Goal: Information Seeking & Learning: Understand process/instructions

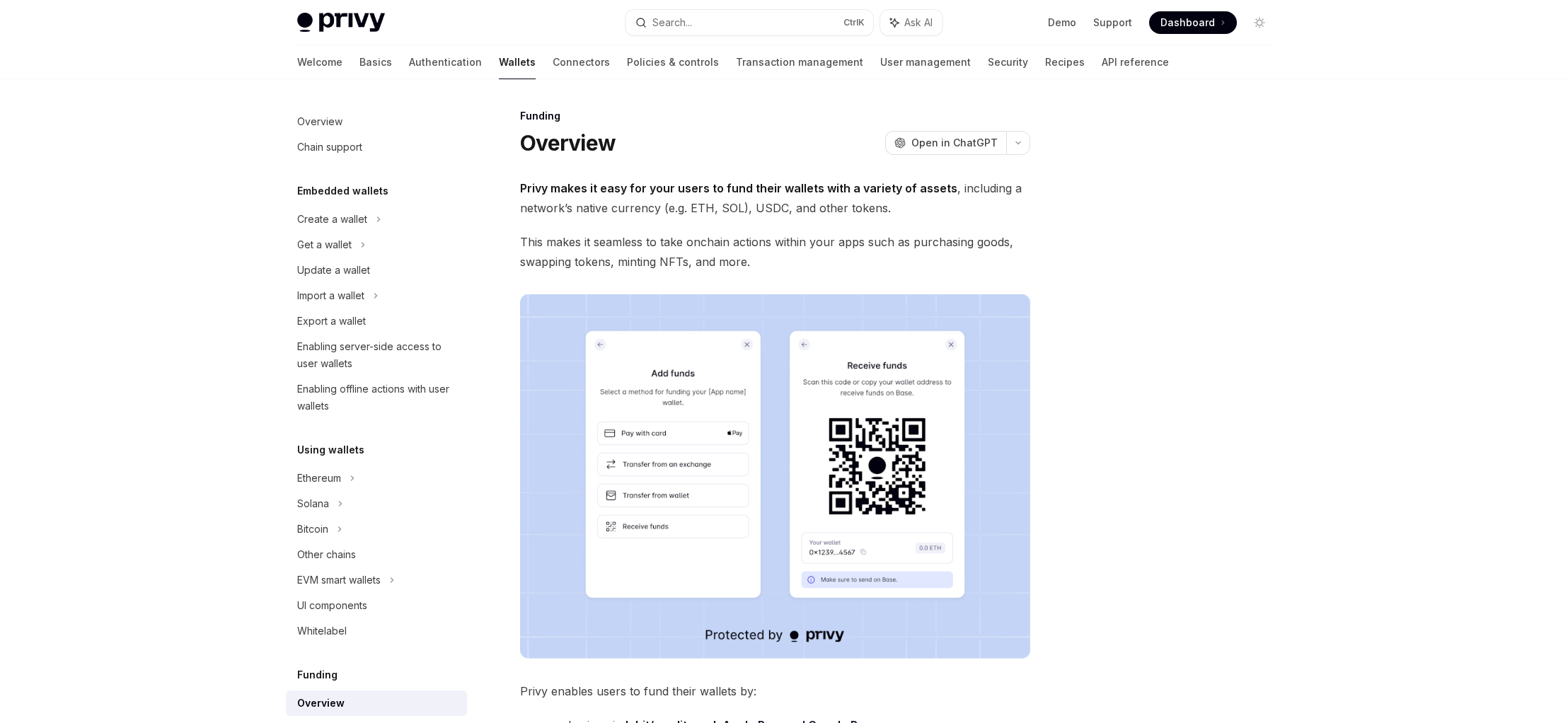
scroll to position [386, 0]
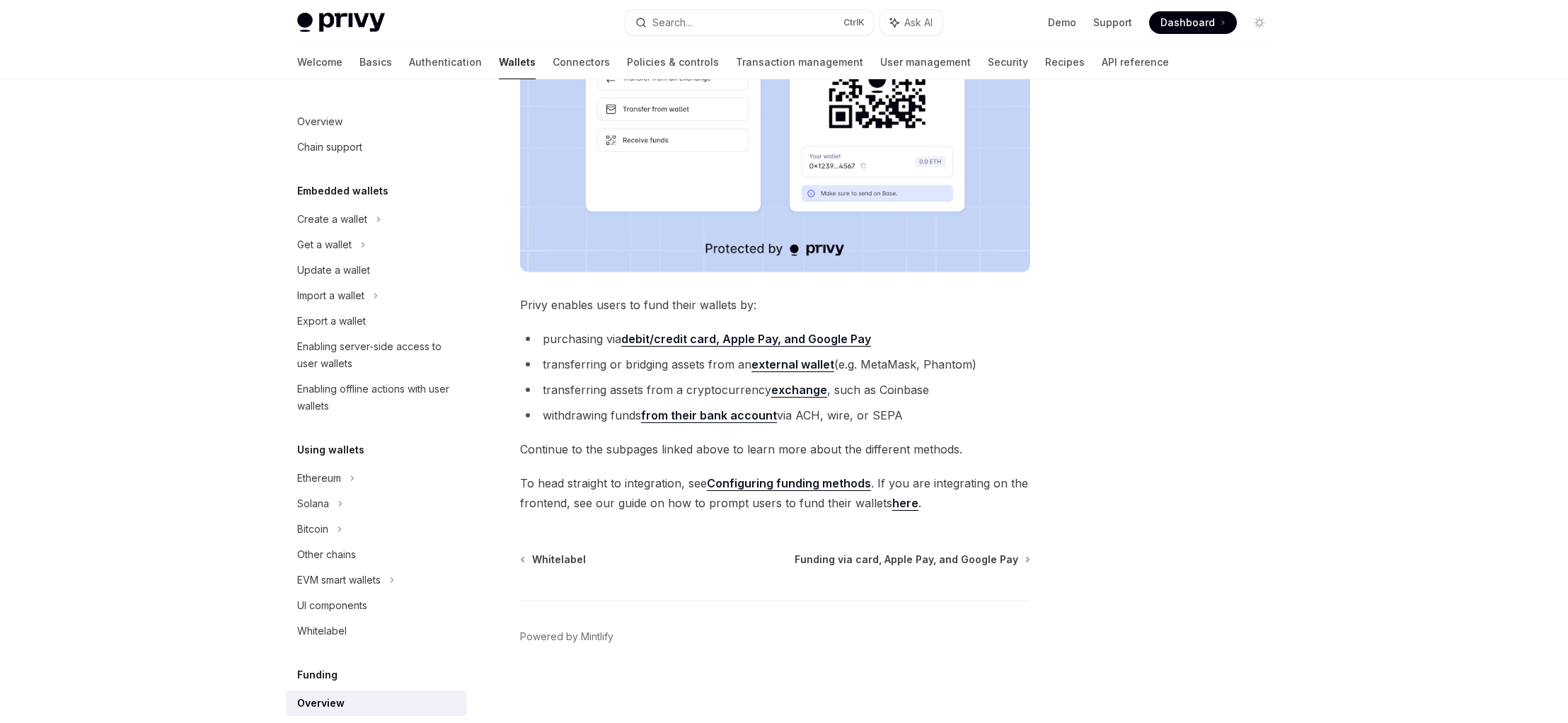
click at [644, 334] on strong "debit/credit card, Apple Pay, and Google Pay" at bounding box center [746, 339] width 250 height 14
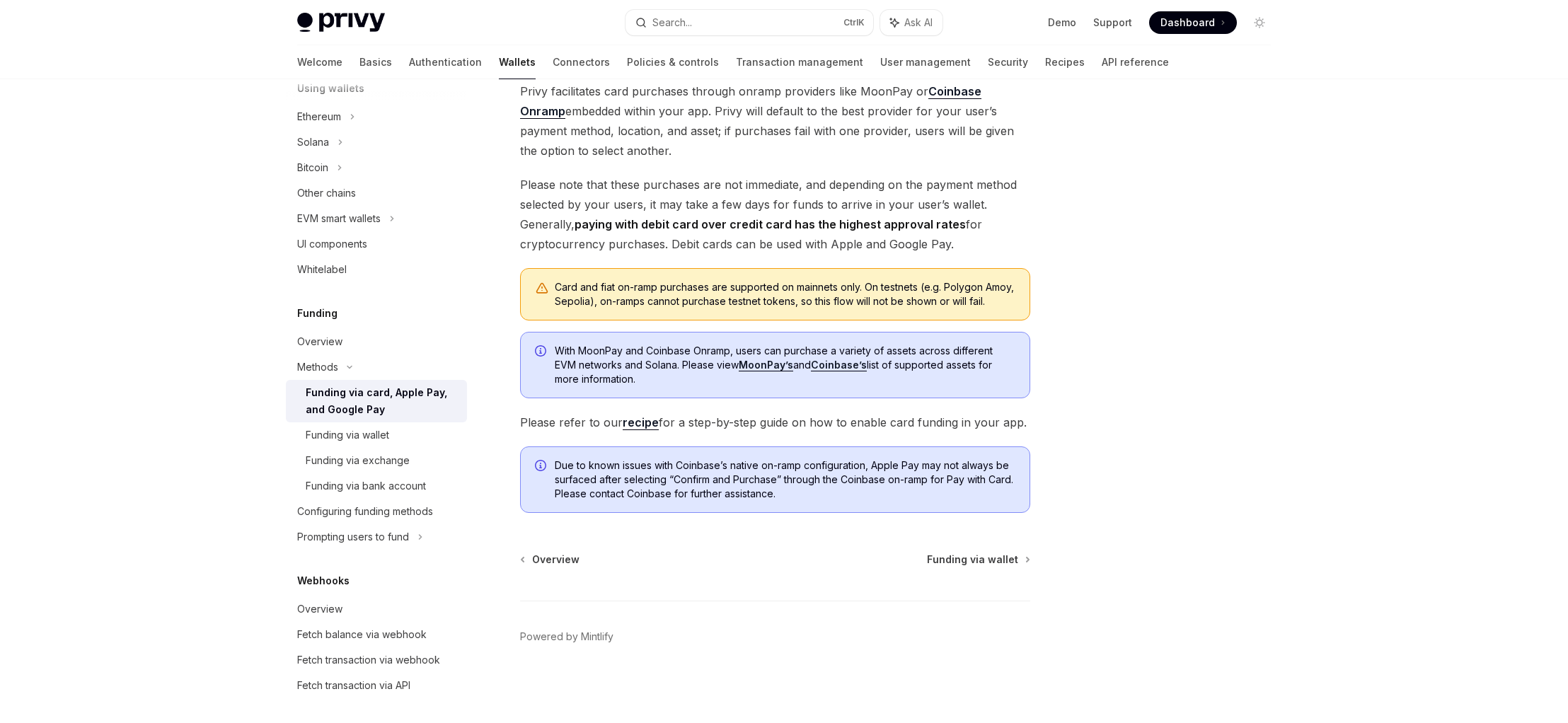
scroll to position [230, 0]
click at [927, 292] on div "Card and fiat on-ramp purchases are supported on mainnets only. On testnets (e.…" at bounding box center [785, 294] width 461 height 28
drag, startPoint x: 768, startPoint y: 415, endPoint x: 643, endPoint y: 434, distance: 126.4
click at [765, 416] on span "Please refer to our recipe for a step-by-step guide on how to enable card fundi…" at bounding box center [775, 422] width 510 height 20
click at [629, 423] on link "recipe" at bounding box center [641, 423] width 36 height 15
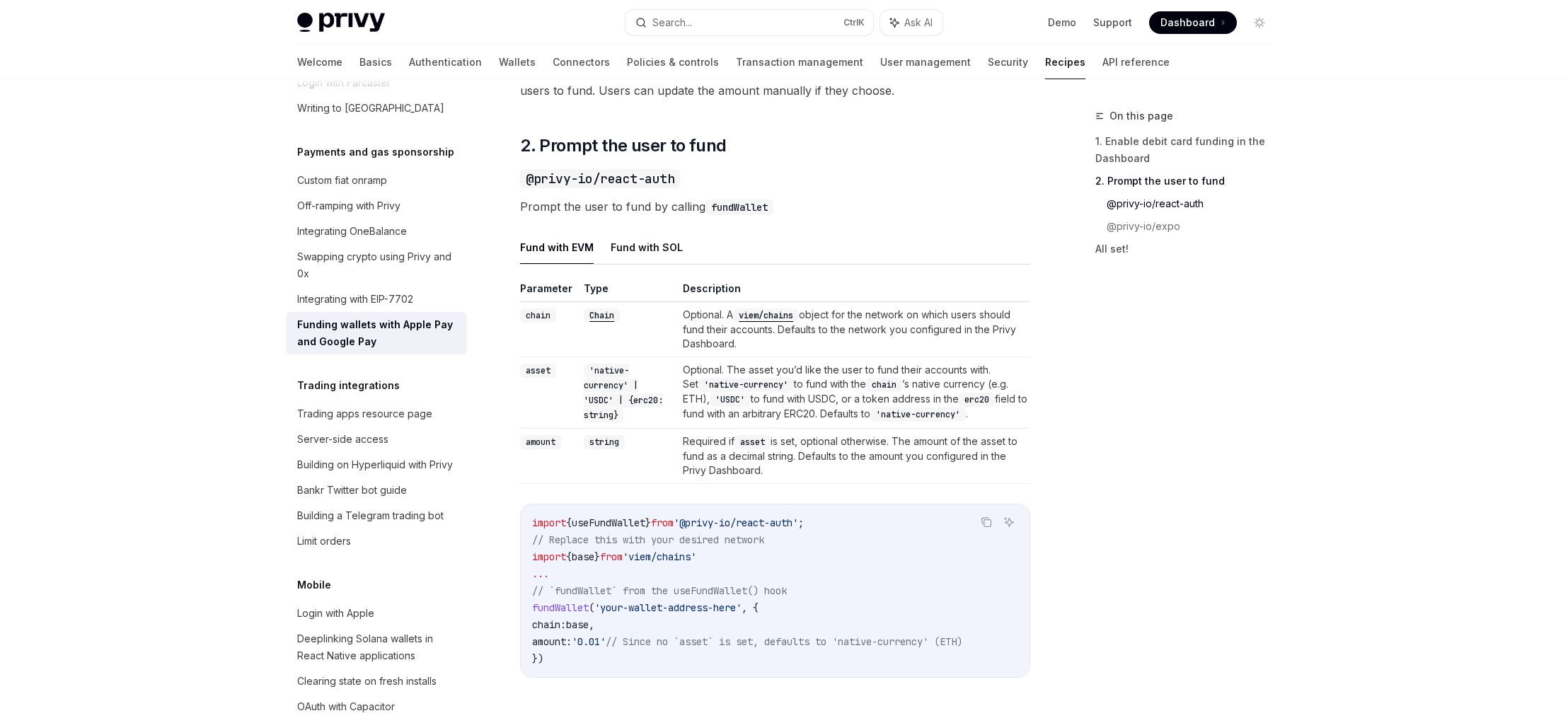
scroll to position [1019, 0]
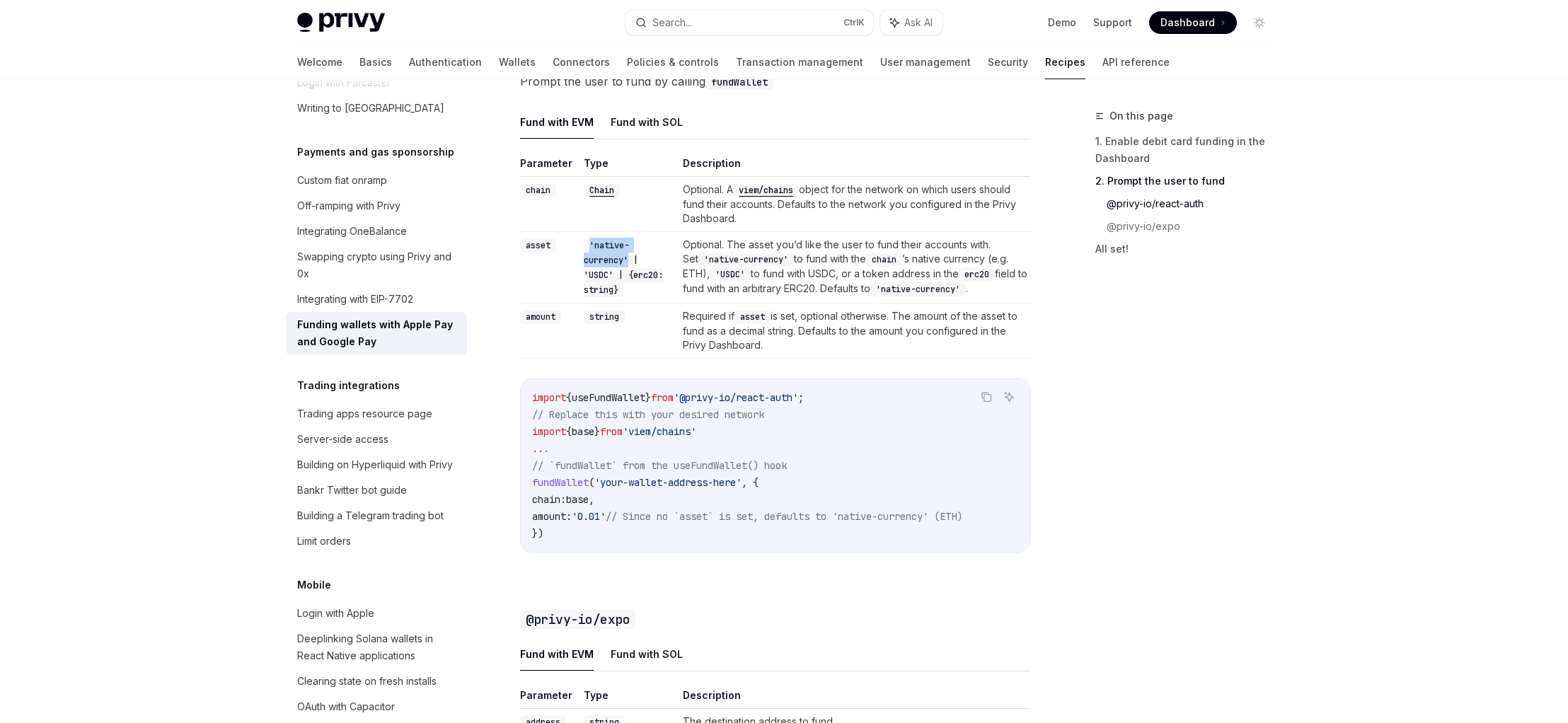
drag, startPoint x: 586, startPoint y: 257, endPoint x: 673, endPoint y: 262, distance: 87.1
click at [673, 262] on td "'native-currency' | 'USDC' | {erc20: string}" at bounding box center [628, 268] width 99 height 72
copy code "'native-currency'"
drag, startPoint x: 901, startPoint y: 356, endPoint x: 1523, endPoint y: 393, distance: 623.1
click at [902, 353] on td "Required if asset is set, optional otherwise. The amount of the asset to fund a…" at bounding box center [854, 330] width 353 height 55
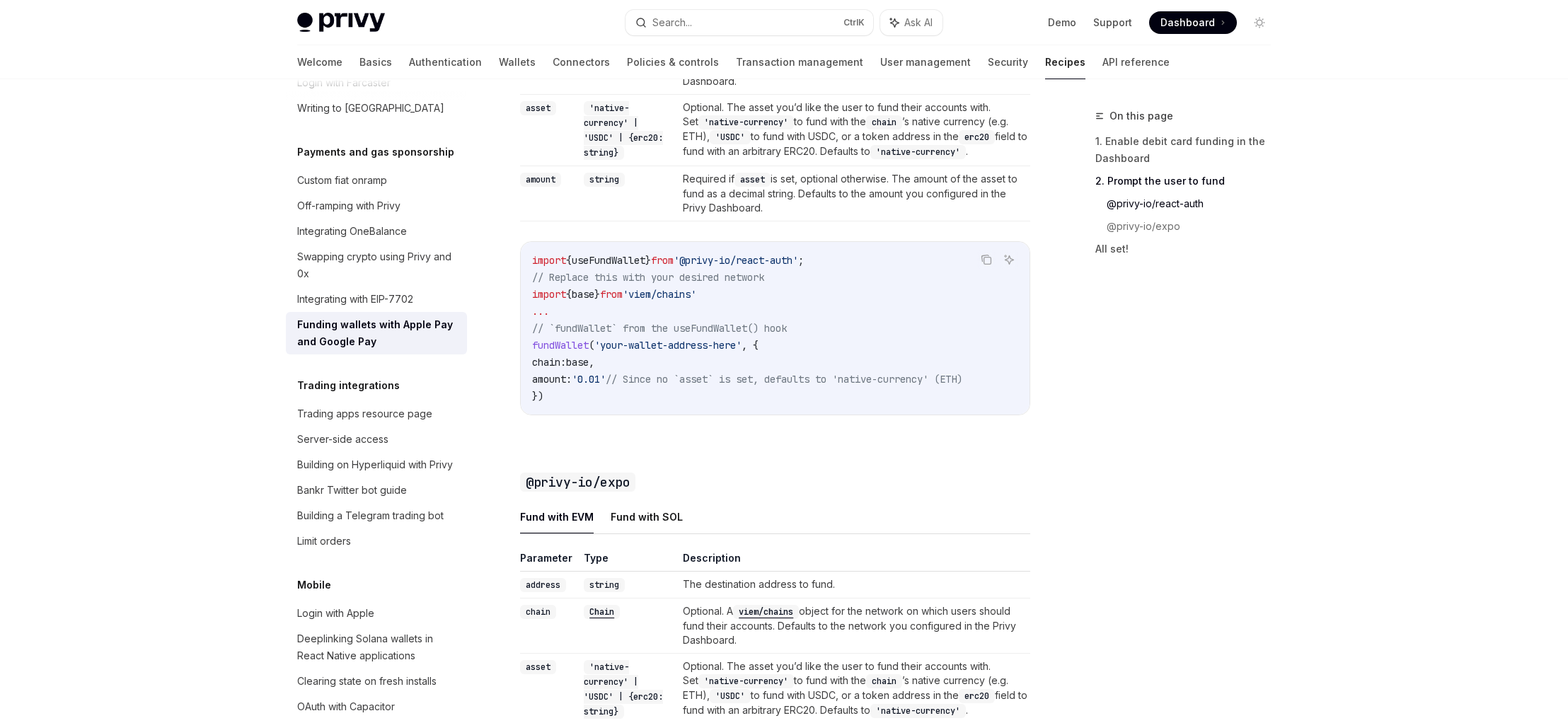
scroll to position [1273, 0]
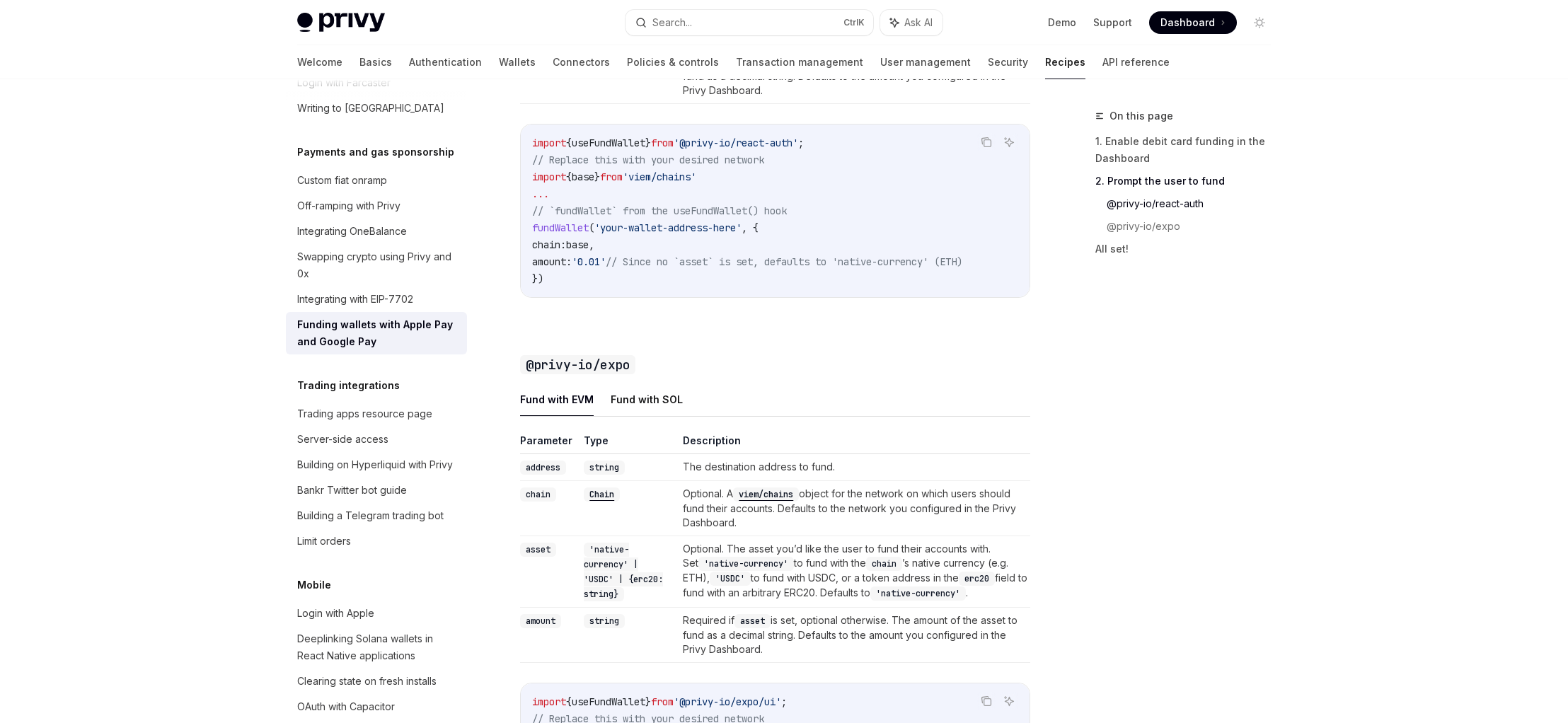
click at [564, 415] on button "Fund with EVM" at bounding box center [556, 399] width 73 height 33
click at [616, 416] on button "Fund with SOL" at bounding box center [647, 399] width 72 height 33
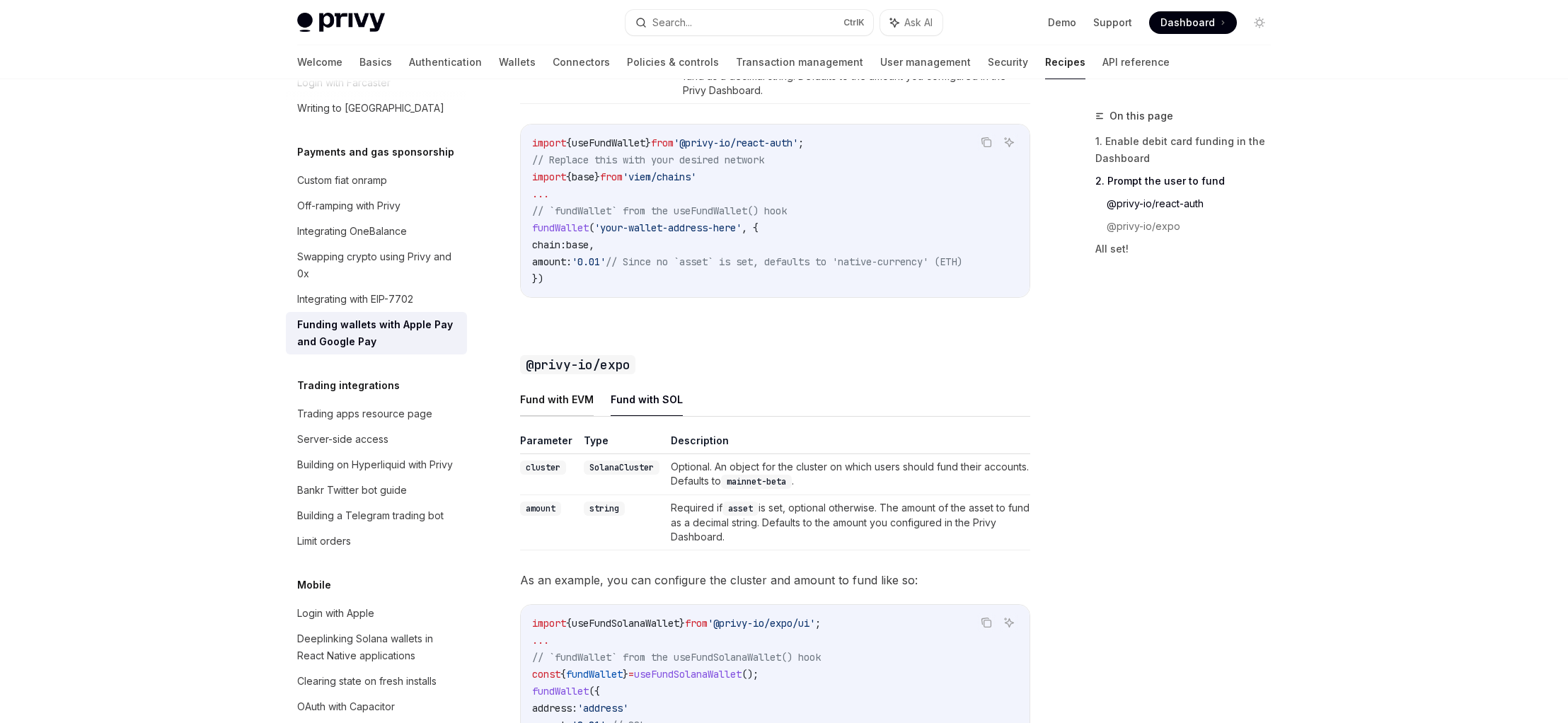
click at [565, 416] on button "Fund with EVM" at bounding box center [556, 399] width 73 height 33
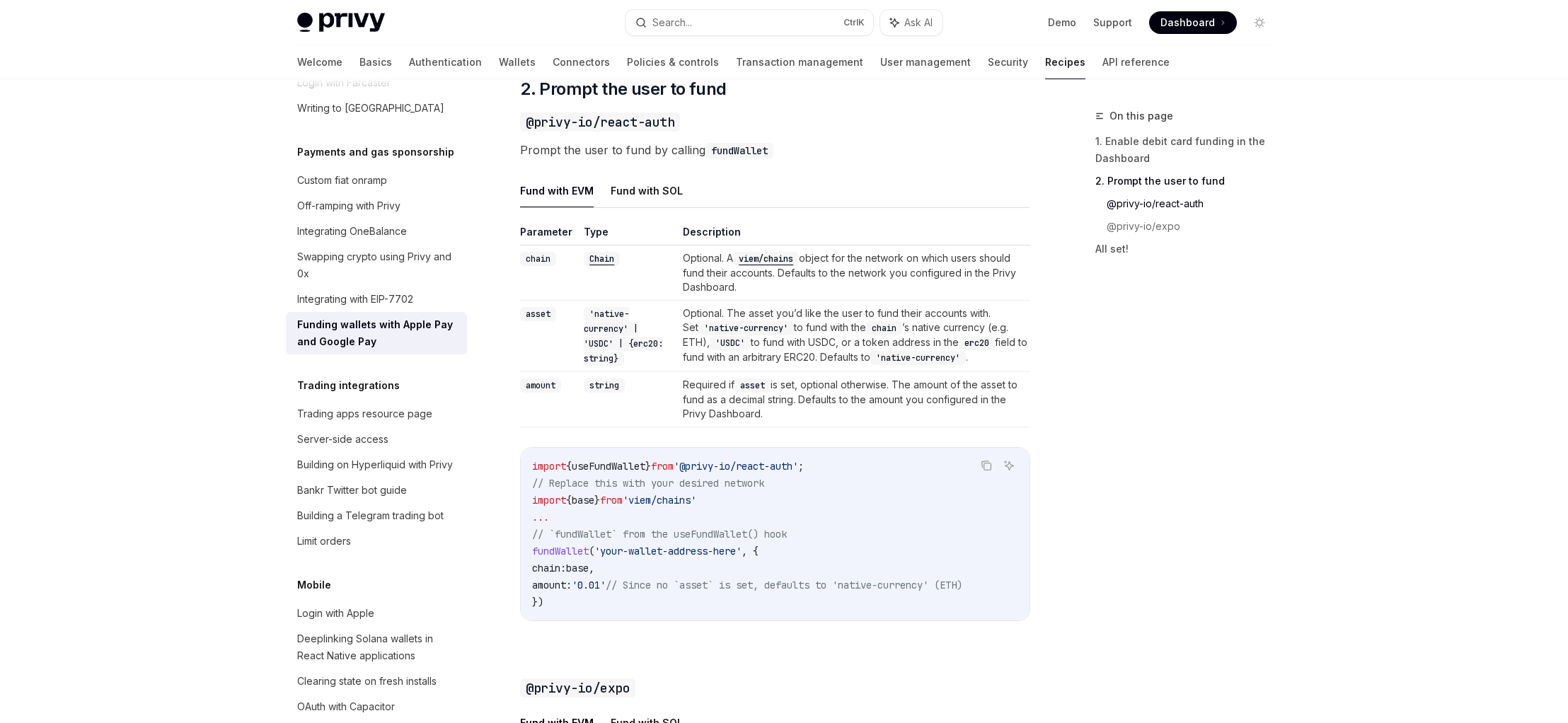
scroll to position [934, 0]
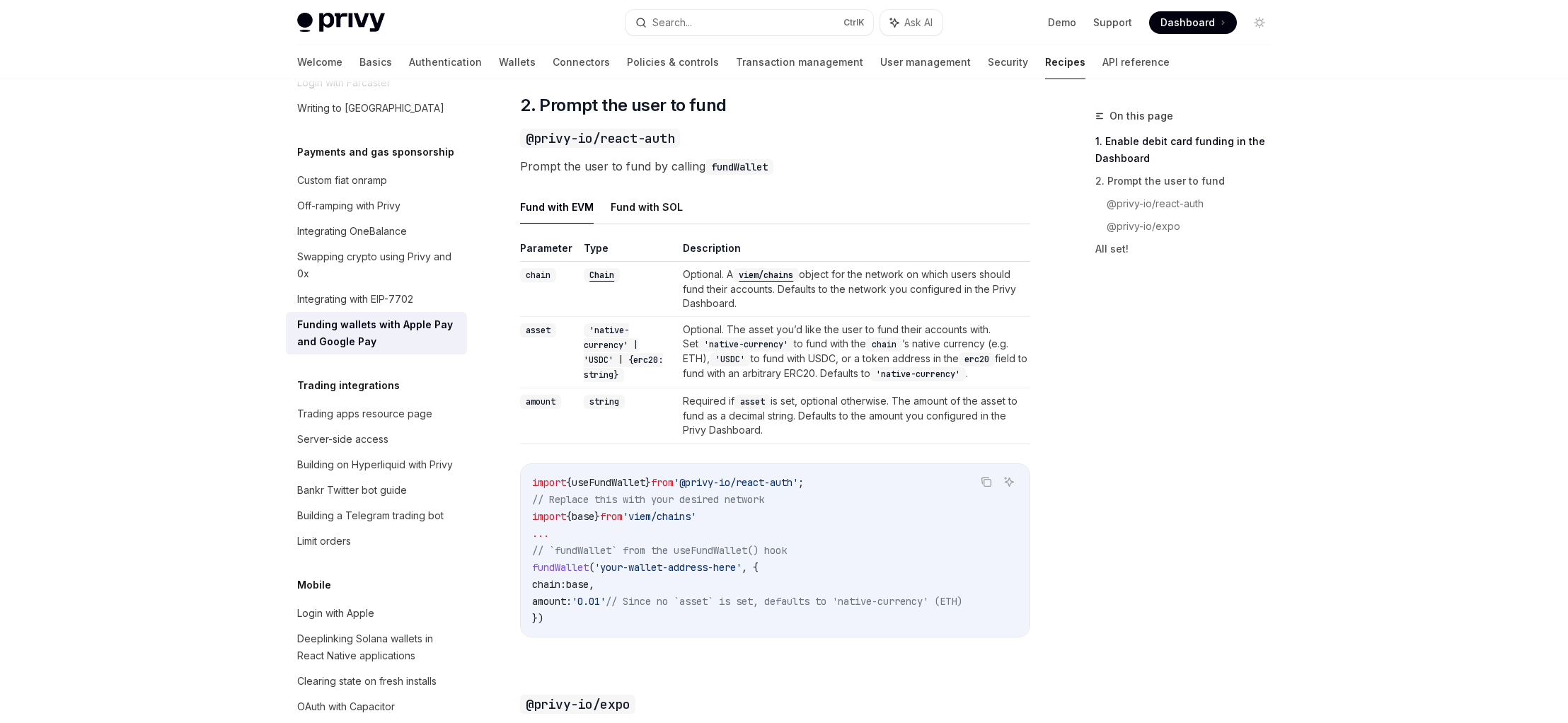
click at [726, 174] on code "fundWallet" at bounding box center [740, 166] width 68 height 16
click at [633, 148] on code "@privy-io/react-auth" at bounding box center [600, 138] width 160 height 19
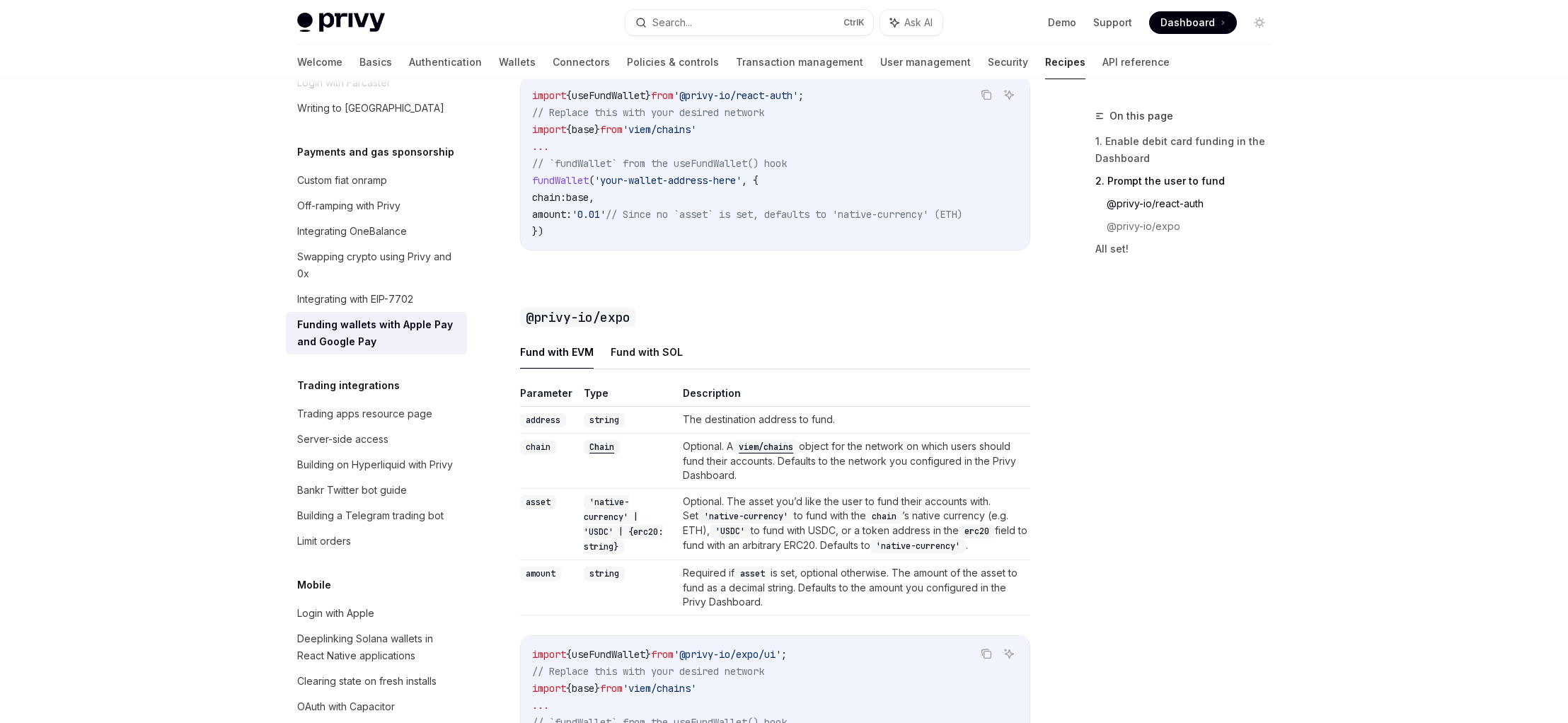
scroll to position [1308, 0]
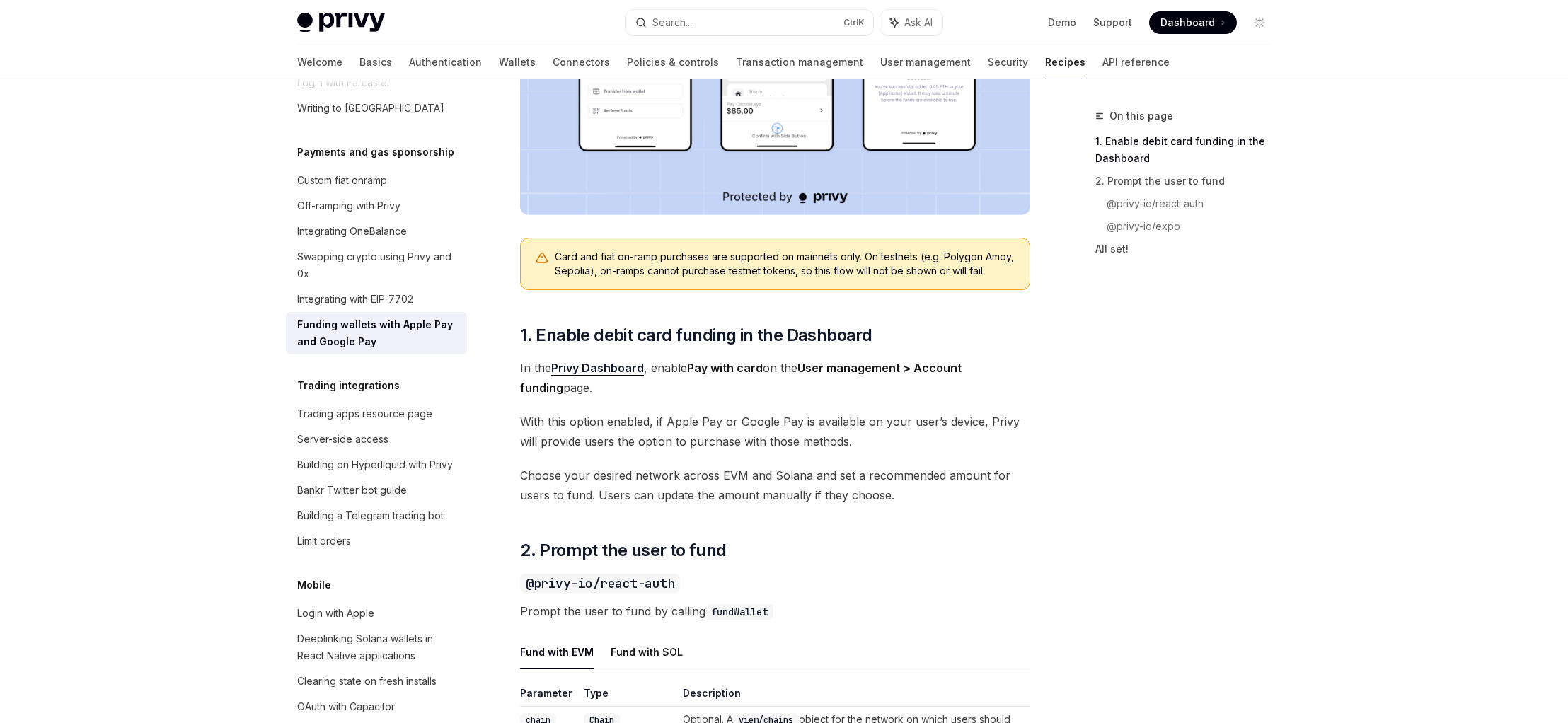
scroll to position [628, 0]
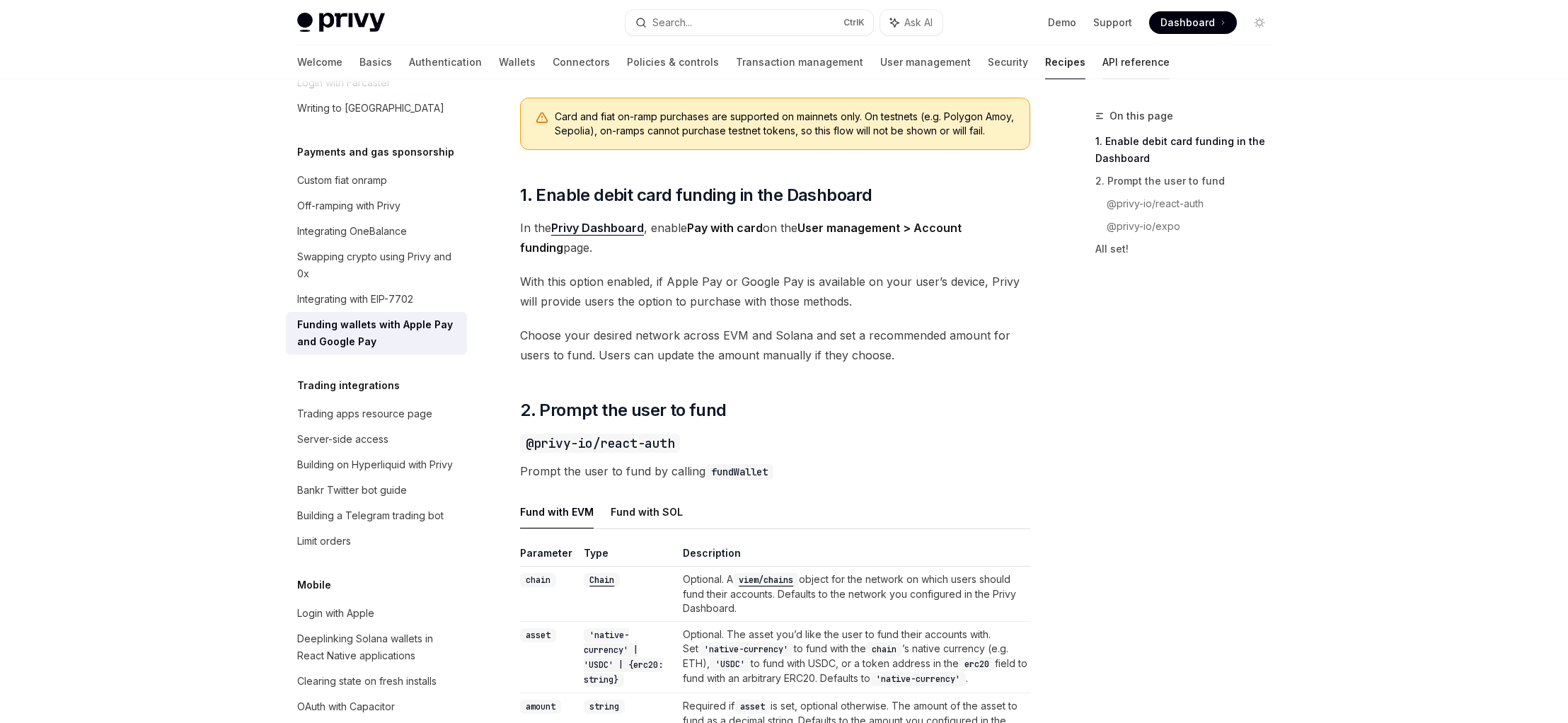
click at [1102, 58] on link "API reference" at bounding box center [1135, 62] width 67 height 34
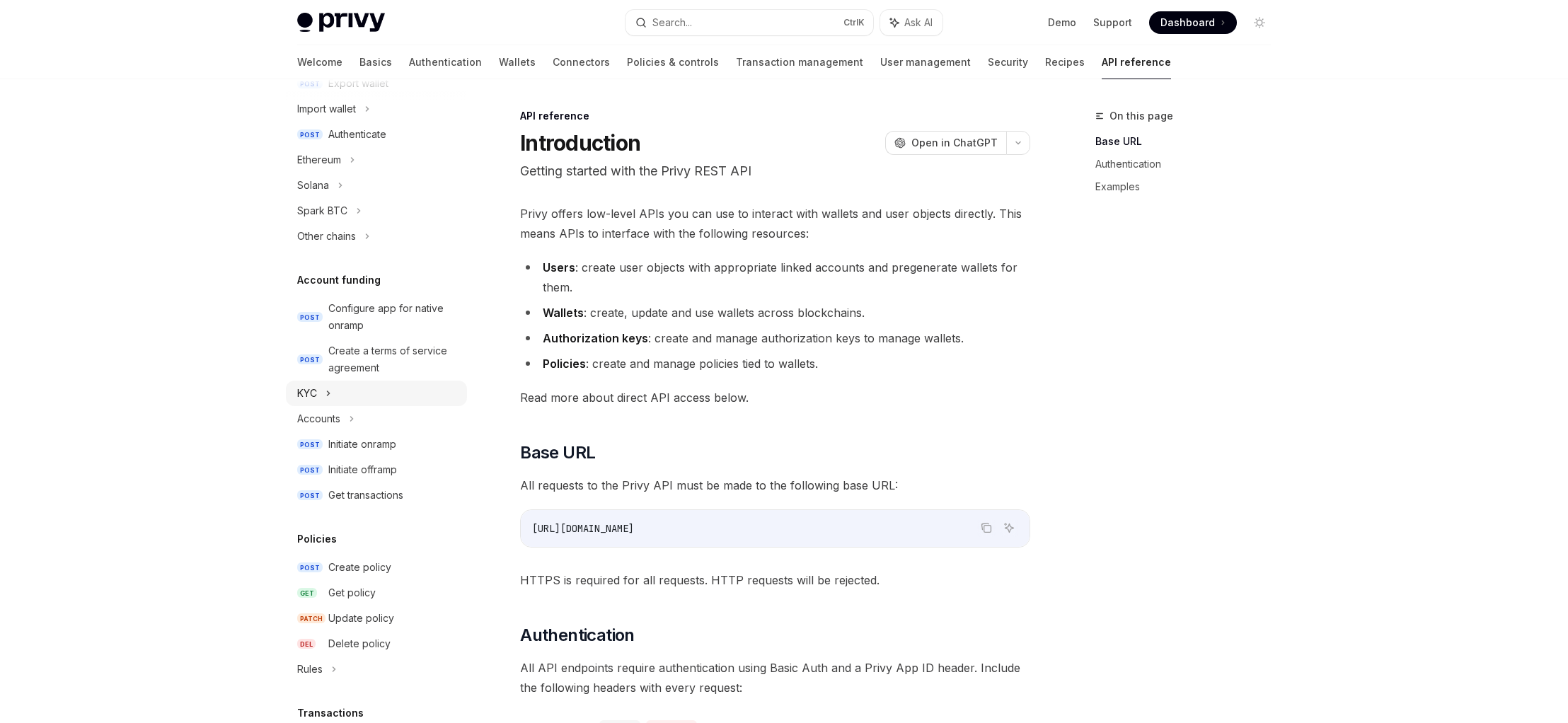
scroll to position [339, 0]
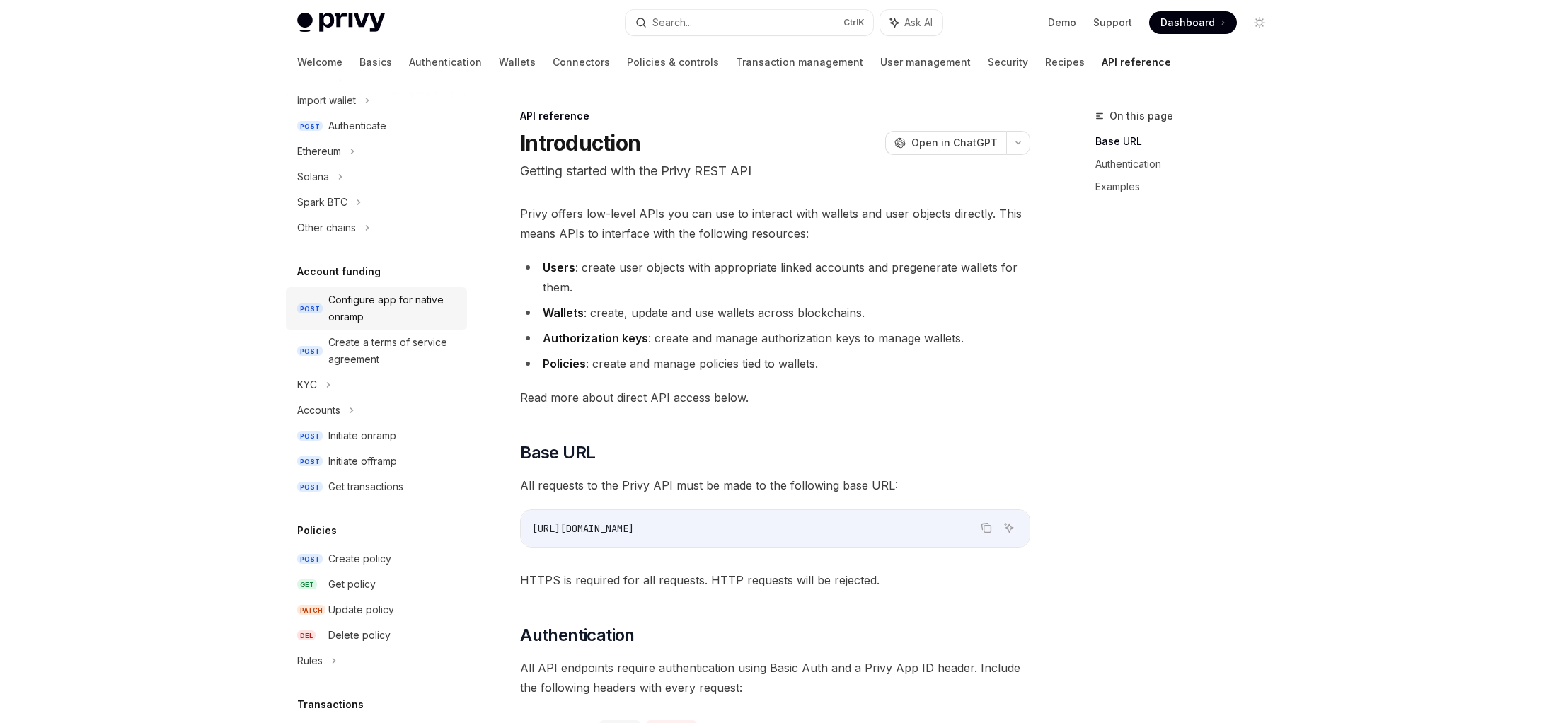
click at [390, 312] on div "Configure app for native onramp" at bounding box center [393, 308] width 130 height 34
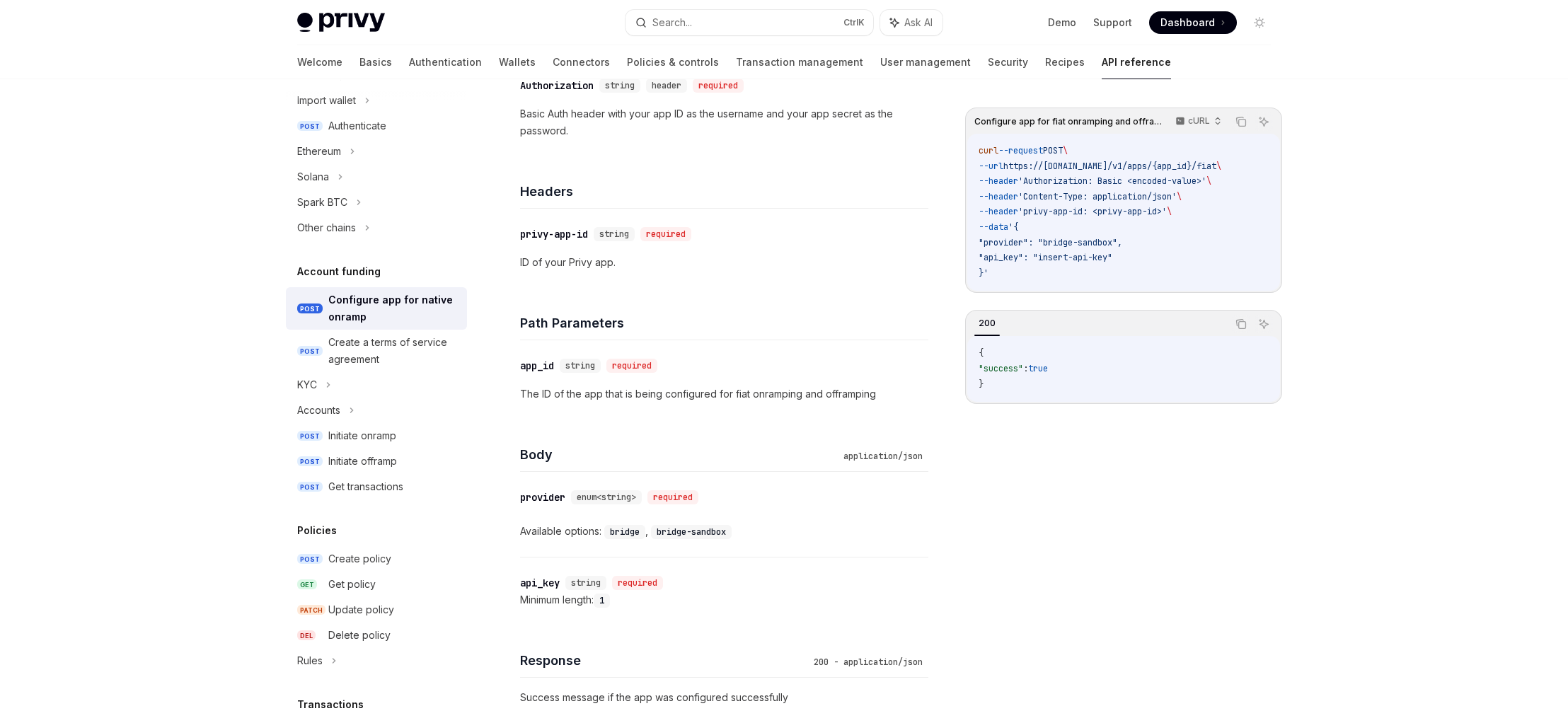
scroll to position [170, 0]
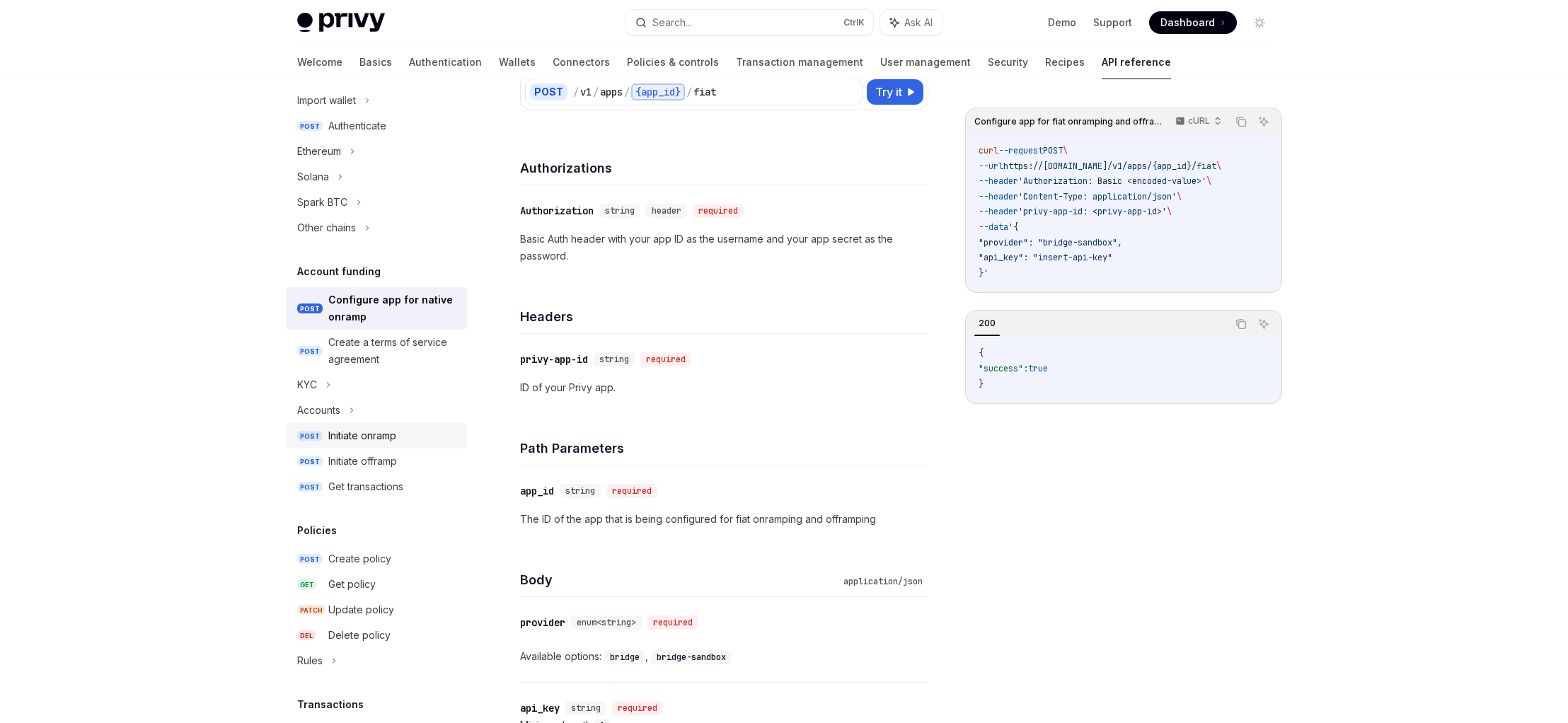
click at [381, 435] on div "Initiate onramp" at bounding box center [362, 435] width 68 height 17
type textarea "*"
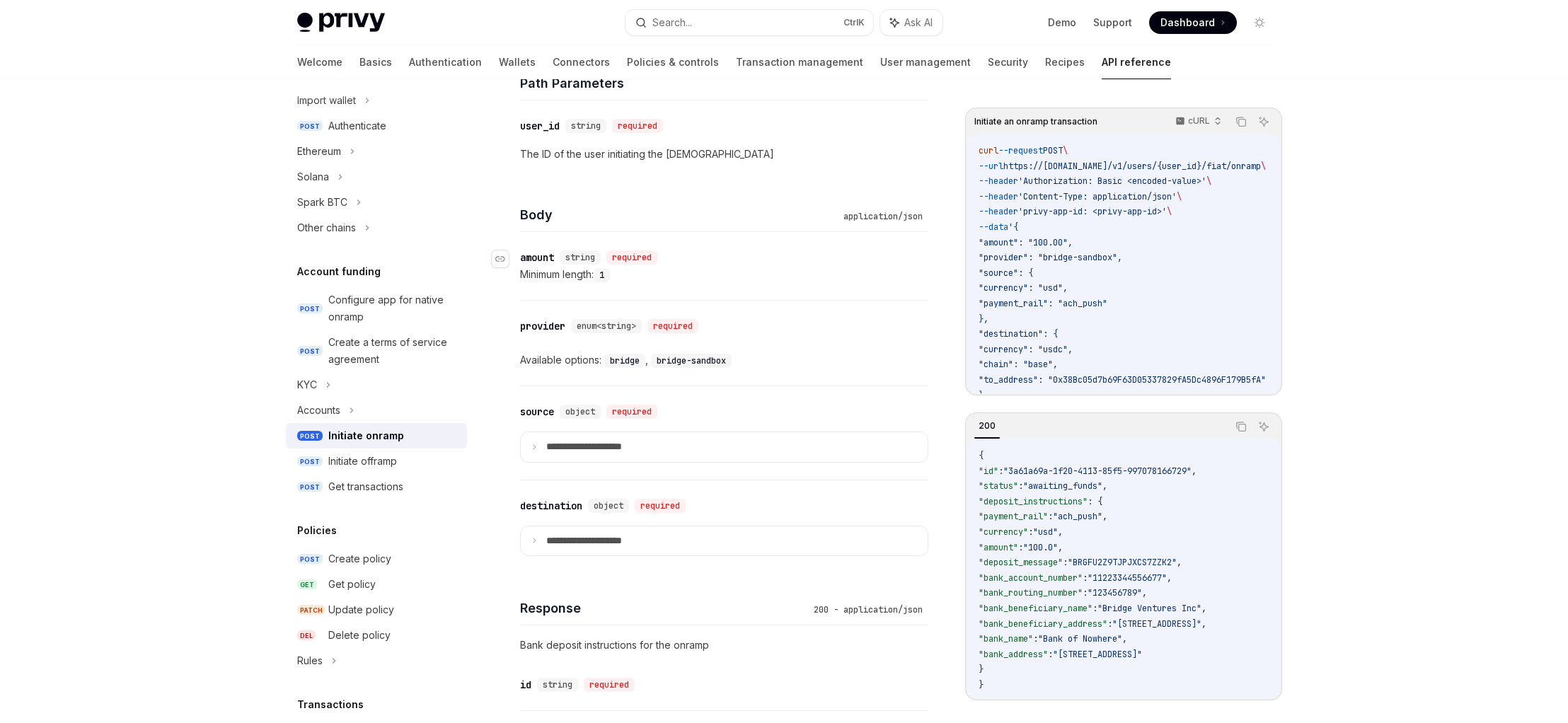
scroll to position [849, 0]
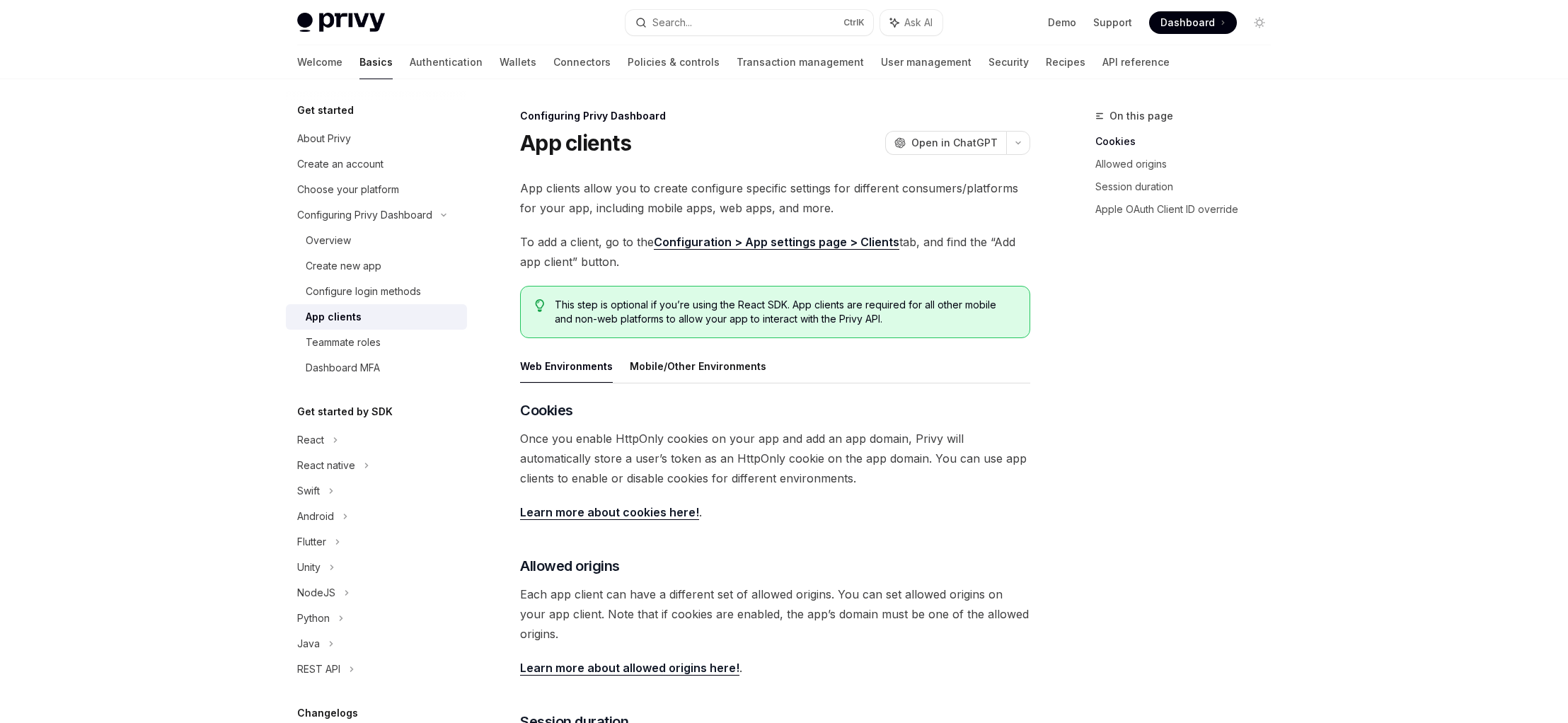
click at [1194, 29] on span "Dashboard" at bounding box center [1188, 22] width 55 height 14
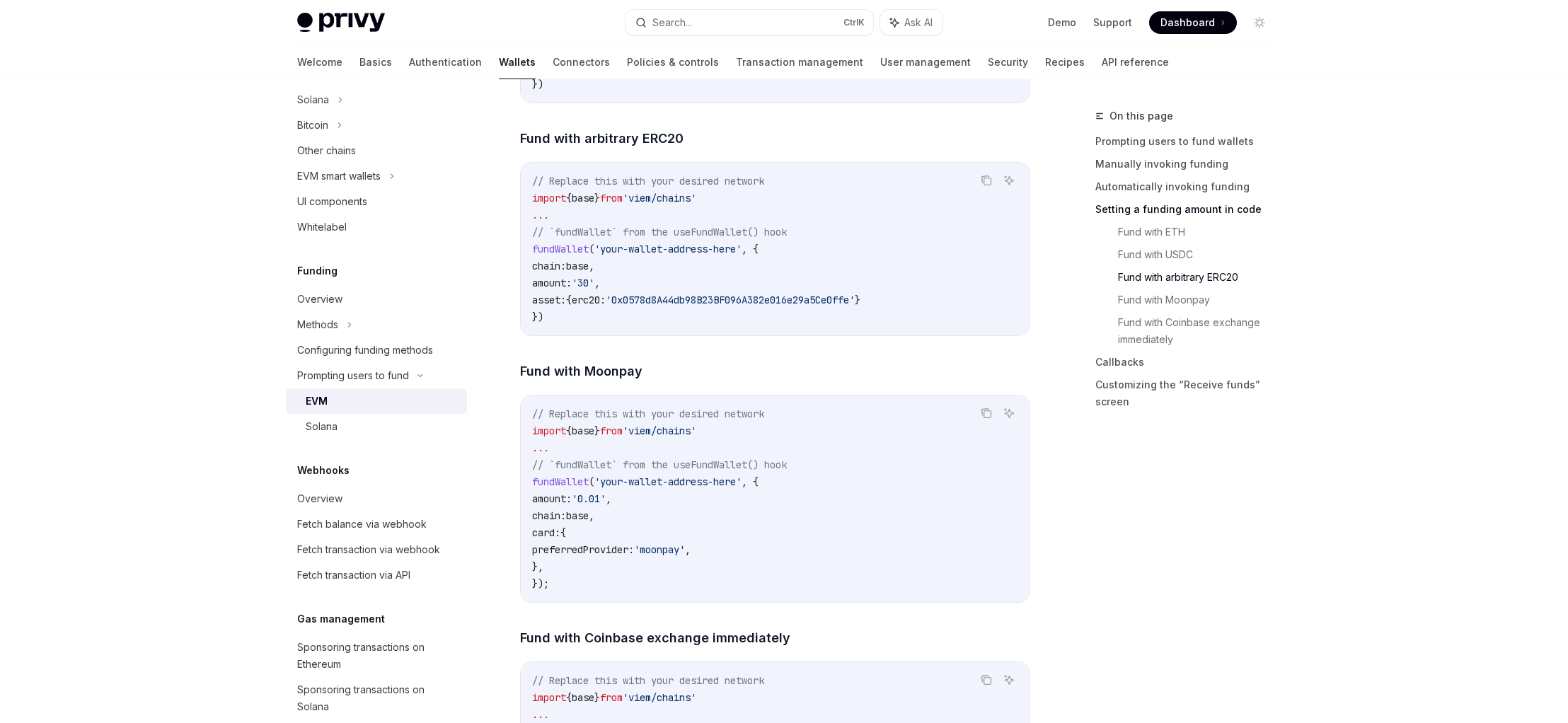
scroll to position [2461, 0]
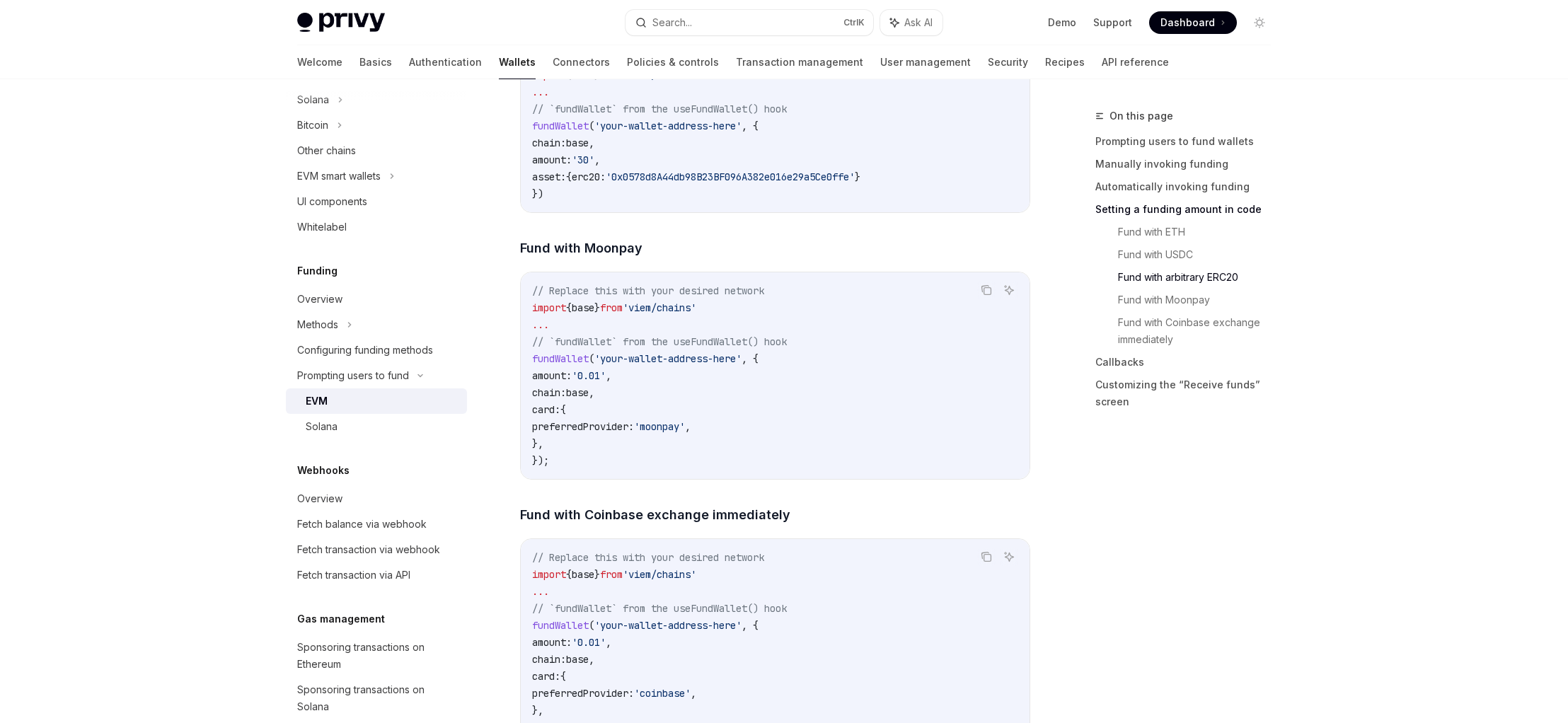
drag, startPoint x: 544, startPoint y: 417, endPoint x: 580, endPoint y: 442, distance: 43.8
click at [580, 442] on code "// Replace this with your desired network import { base } from 'viem/chains' ..…" at bounding box center [774, 376] width 486 height 187
click at [686, 406] on code "// Replace this with your desired network import { base } from 'viem/chains' ..…" at bounding box center [774, 376] width 486 height 187
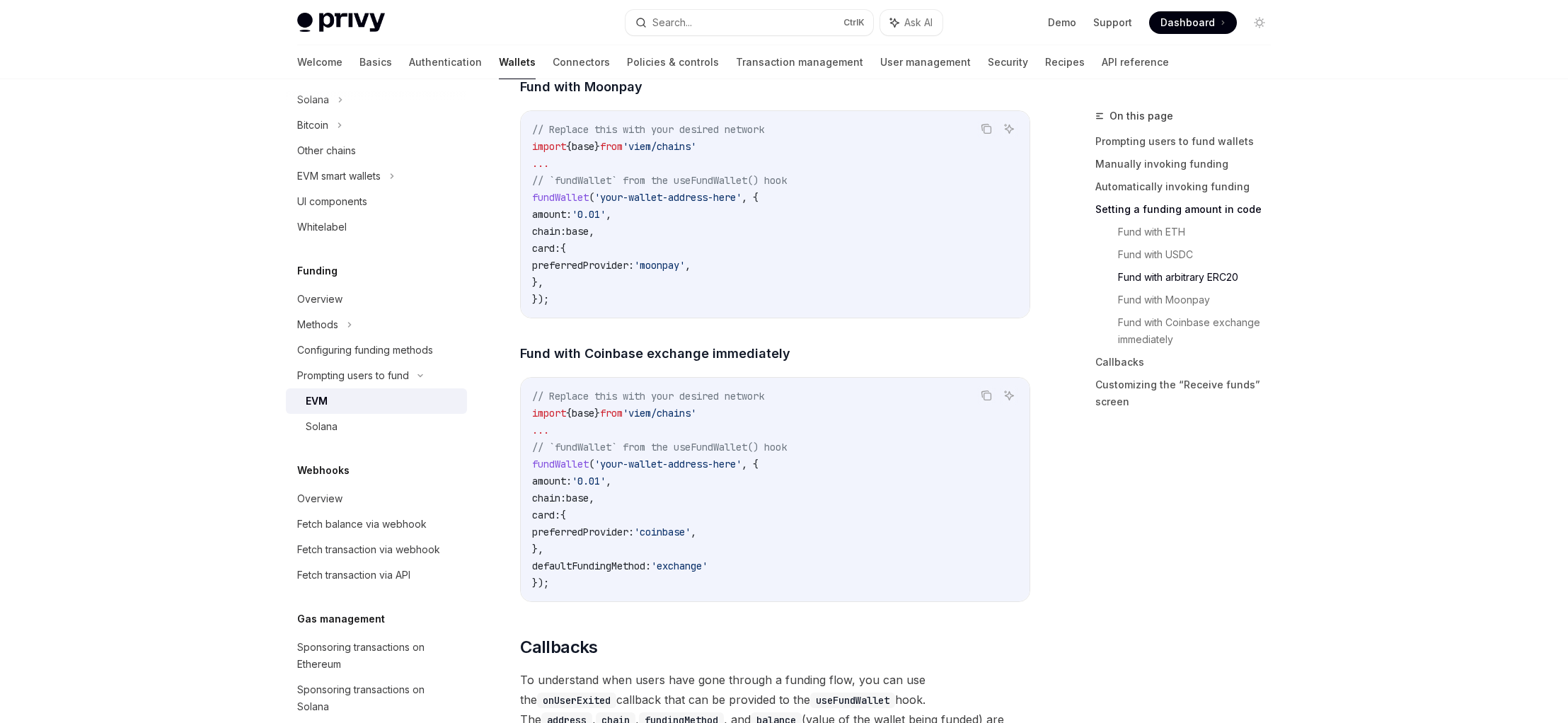
scroll to position [2631, 0]
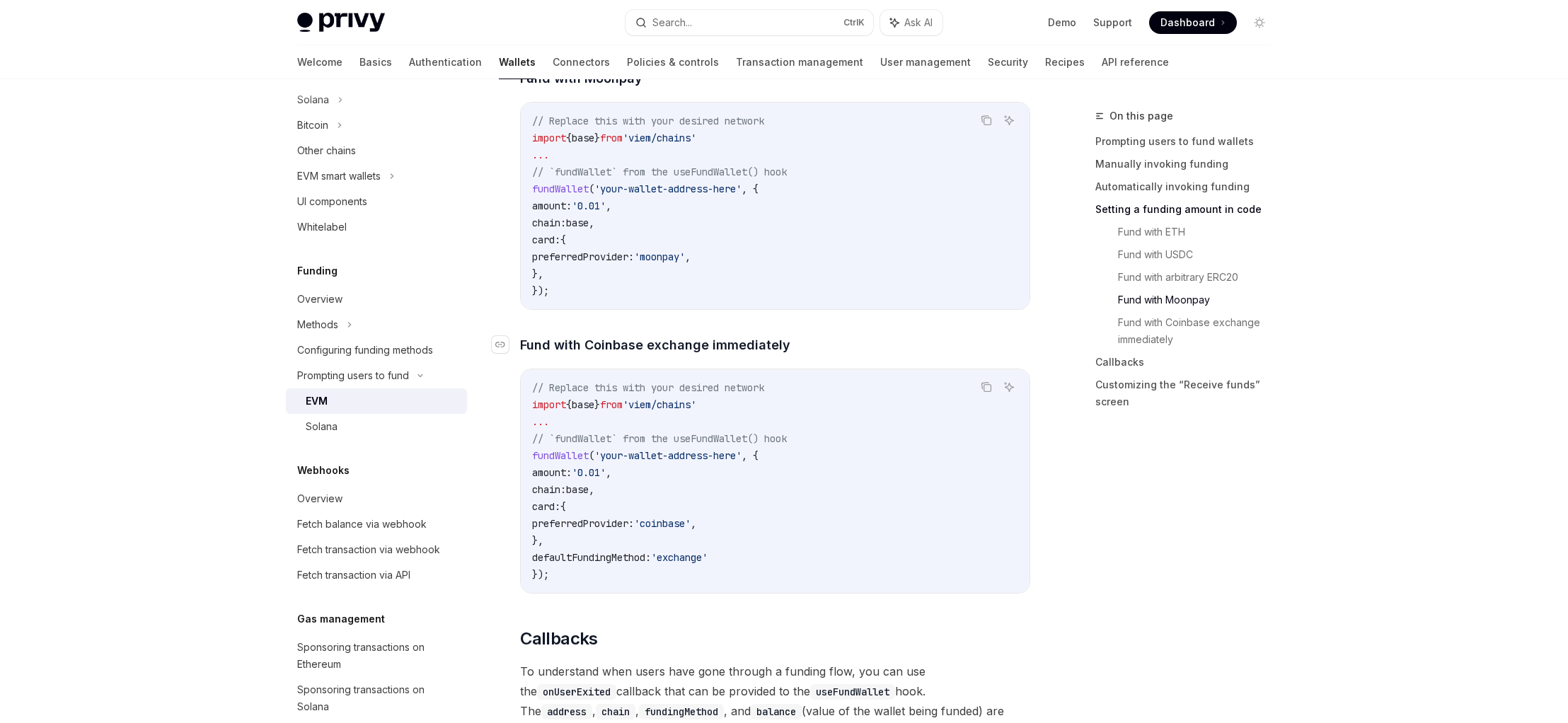
click at [719, 353] on span "Fund with Coinbase exchange immediately" at bounding box center [655, 344] width 270 height 19
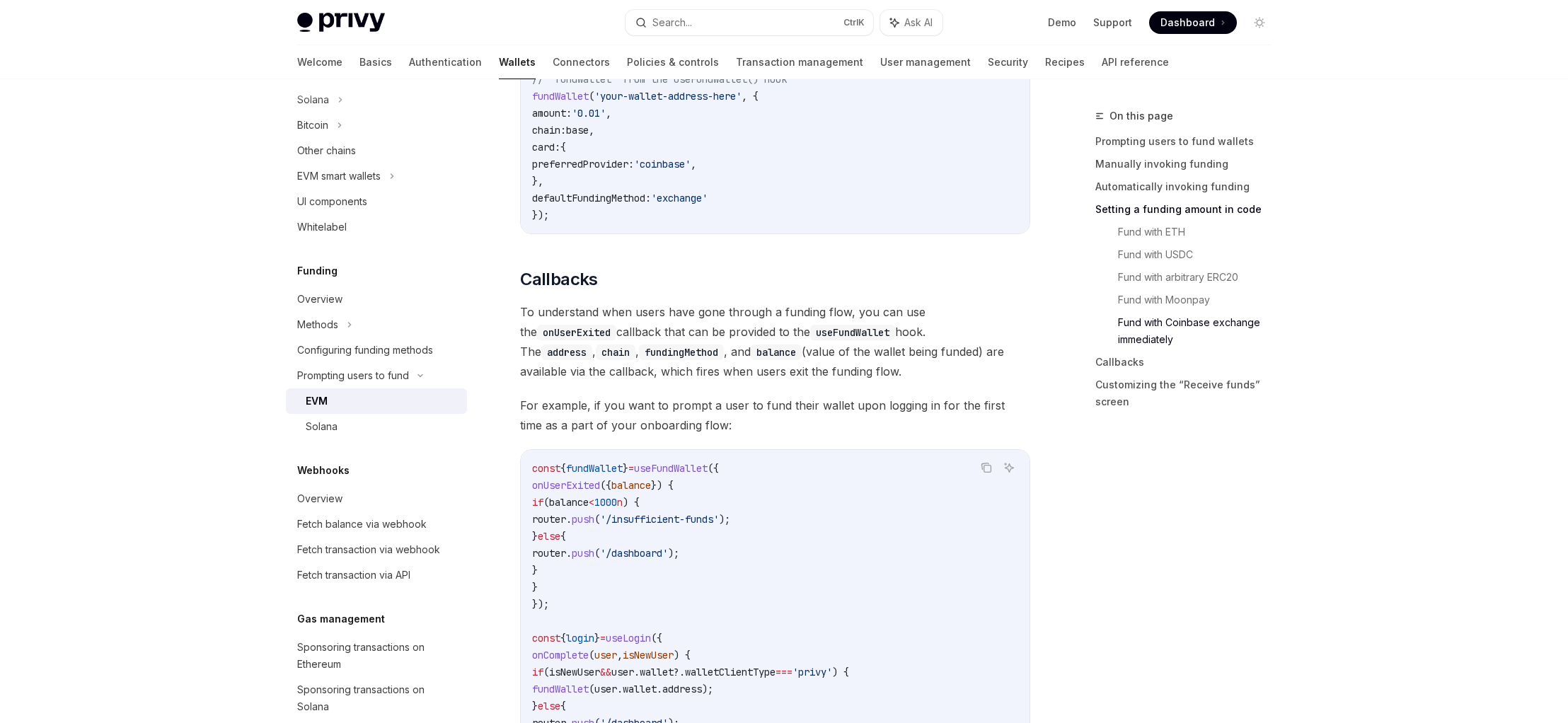
scroll to position [3033, 0]
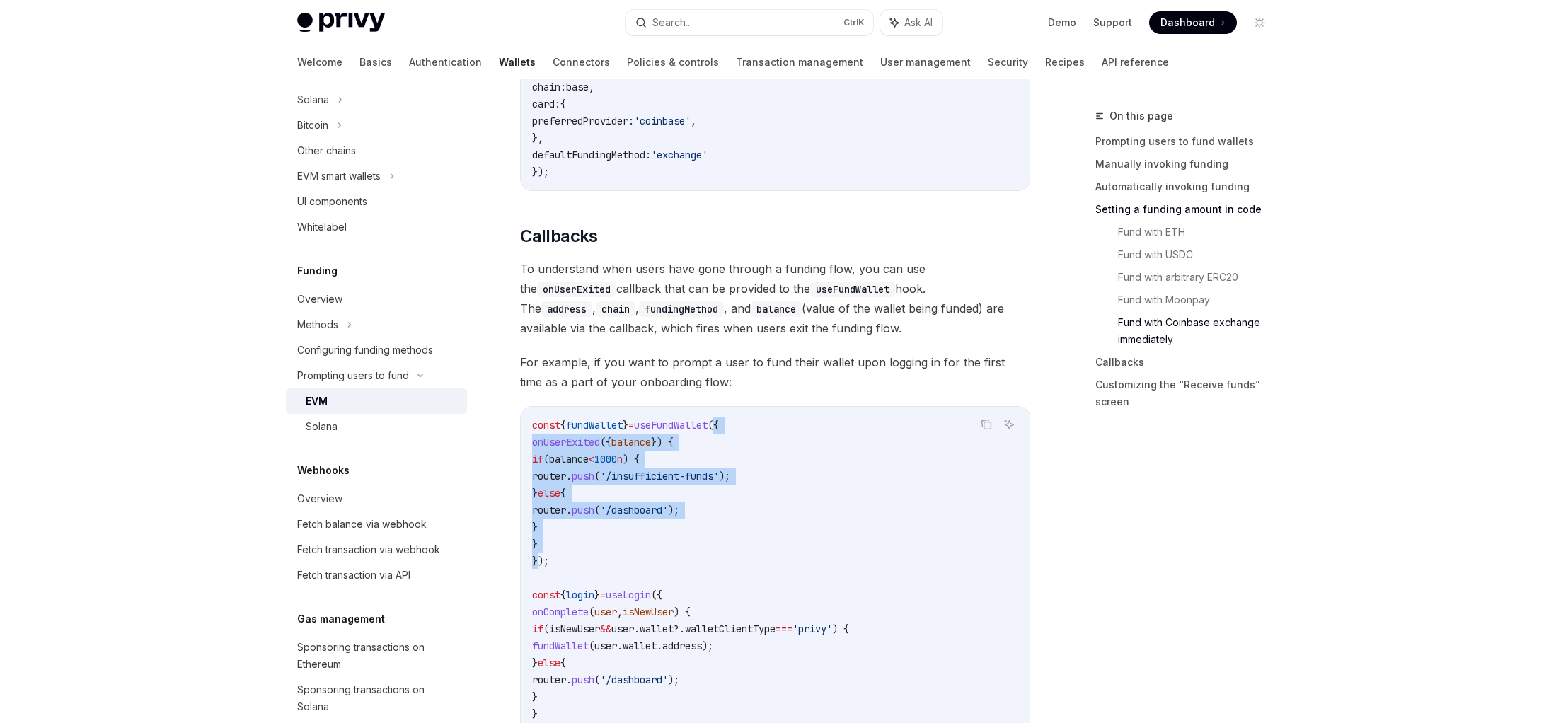
drag, startPoint x: 742, startPoint y: 432, endPoint x: 538, endPoint y: 563, distance: 242.4
click at [538, 563] on code "const { fundWallet } = useFundWallet ({ onUserExited ({ balance }) { if ( balan…" at bounding box center [774, 577] width 486 height 322
copy code "{ onUserExited ({ balance }) { if ( balance < 1000 n ) { router . push ( '/insu…"
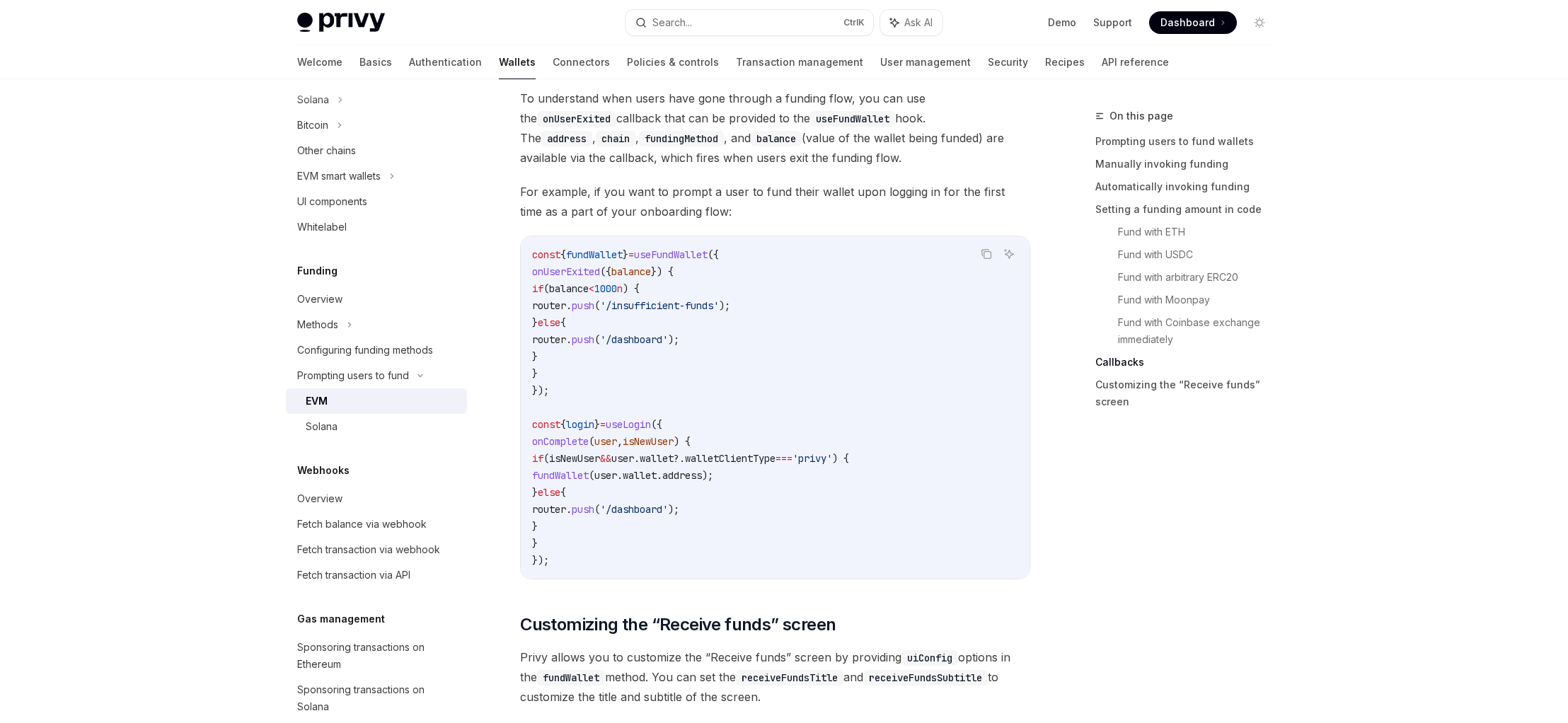
scroll to position [3203, 0]
click at [608, 532] on code "const { fundWallet } = useFundWallet ({ onUserExited ({ balance }) { if ( balan…" at bounding box center [774, 408] width 486 height 322
click at [630, 495] on code "const { fundWallet } = useFundWallet ({ onUserExited ({ balance }) { if ( balan…" at bounding box center [774, 408] width 486 height 322
click at [791, 427] on code "const { fundWallet } = useFundWallet ({ onUserExited ({ balance }) { if ( balan…" at bounding box center [774, 408] width 486 height 322
click at [752, 447] on code "const { fundWallet } = useFundWallet ({ onUserExited ({ balance }) { if ( balan…" at bounding box center [774, 408] width 486 height 322
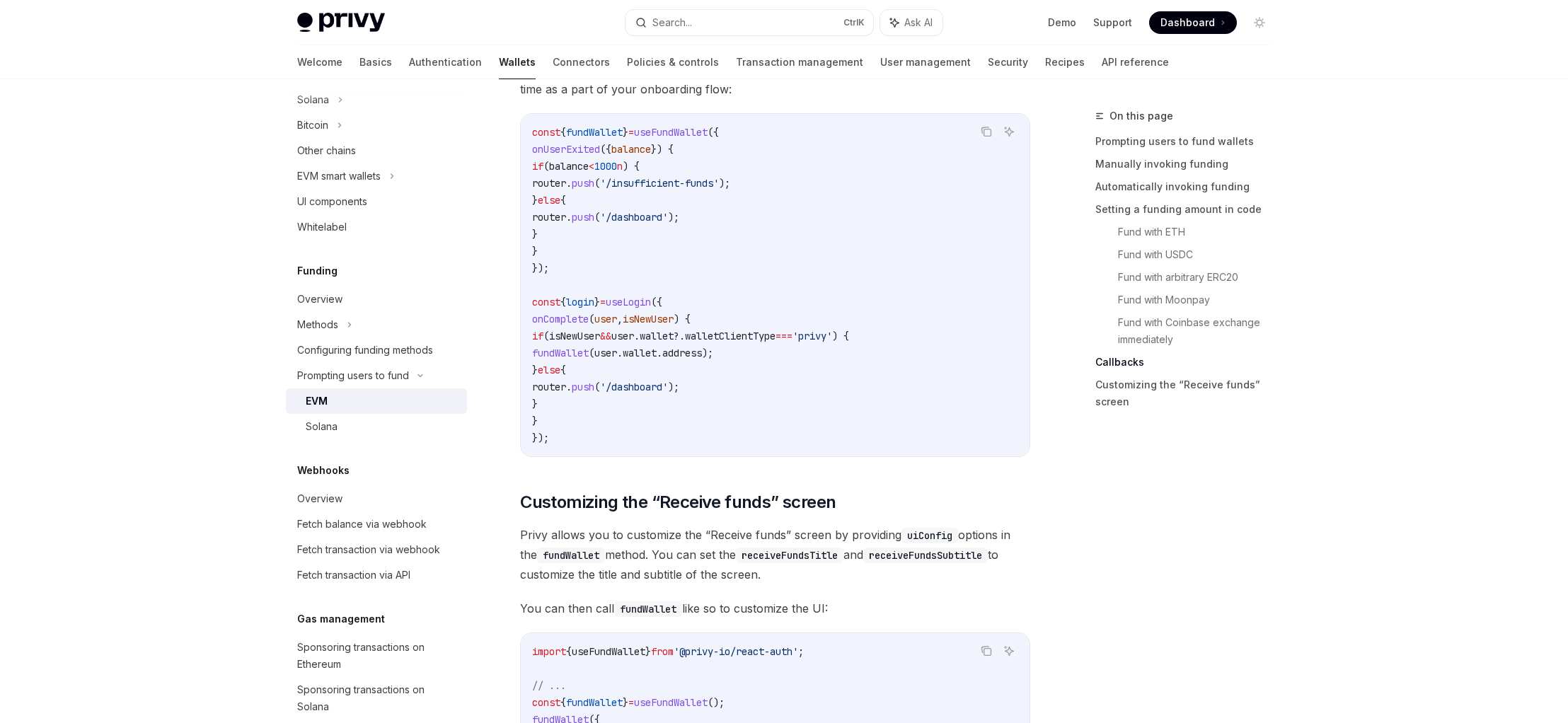
scroll to position [3543, 0]
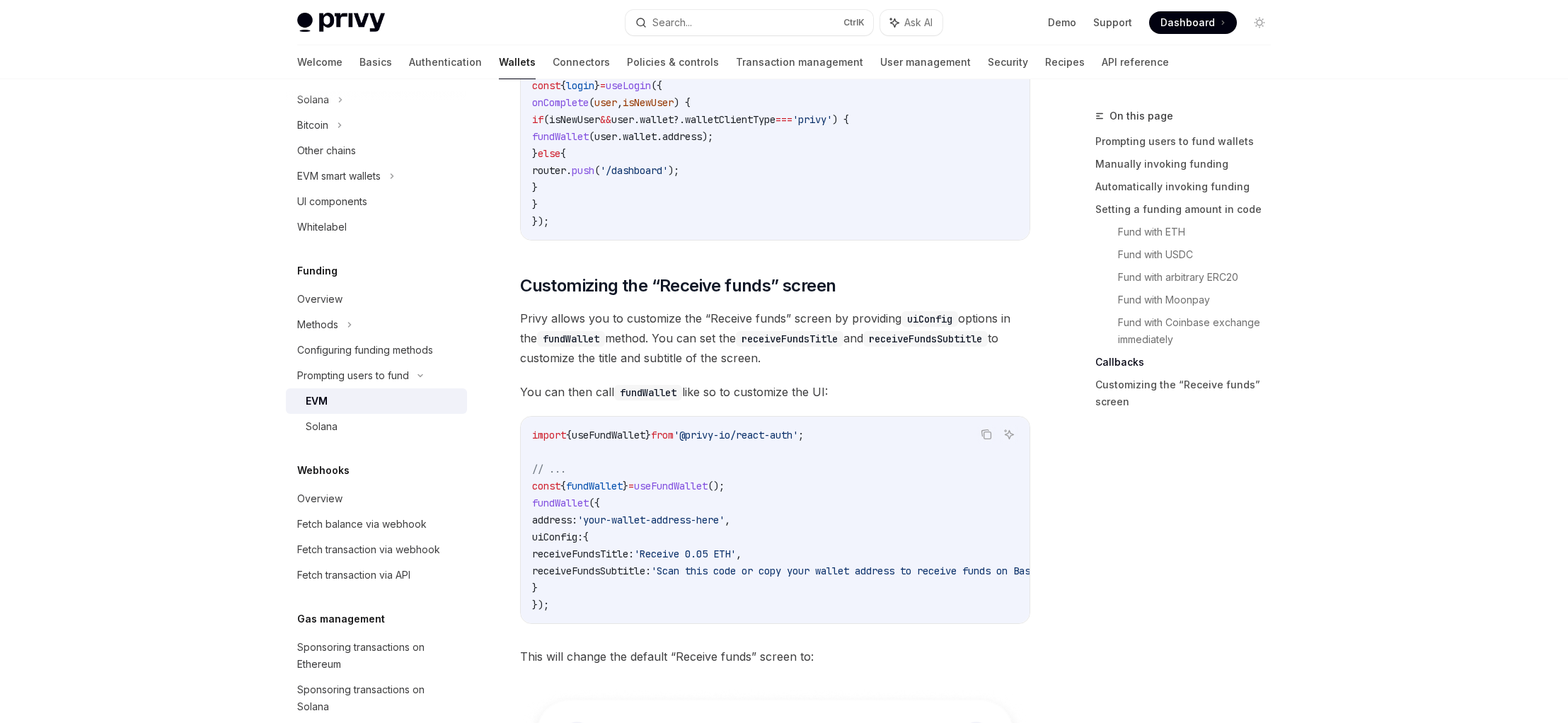
drag, startPoint x: 787, startPoint y: 634, endPoint x: 794, endPoint y: 634, distance: 7.0
click at [794, 624] on div "Copy Ask AI import { useFundWallet } from '@privy-io/react-auth' ; // ... const…" at bounding box center [775, 520] width 510 height 208
click at [1173, 602] on div "On this page Prompting users to fund wallets Manually invoking funding Automati…" at bounding box center [1175, 415] width 215 height 615
click at [877, 624] on div "Copy Ask AI import { useFundWallet } from '@privy-io/react-auth' ; // ... const…" at bounding box center [775, 520] width 510 height 208
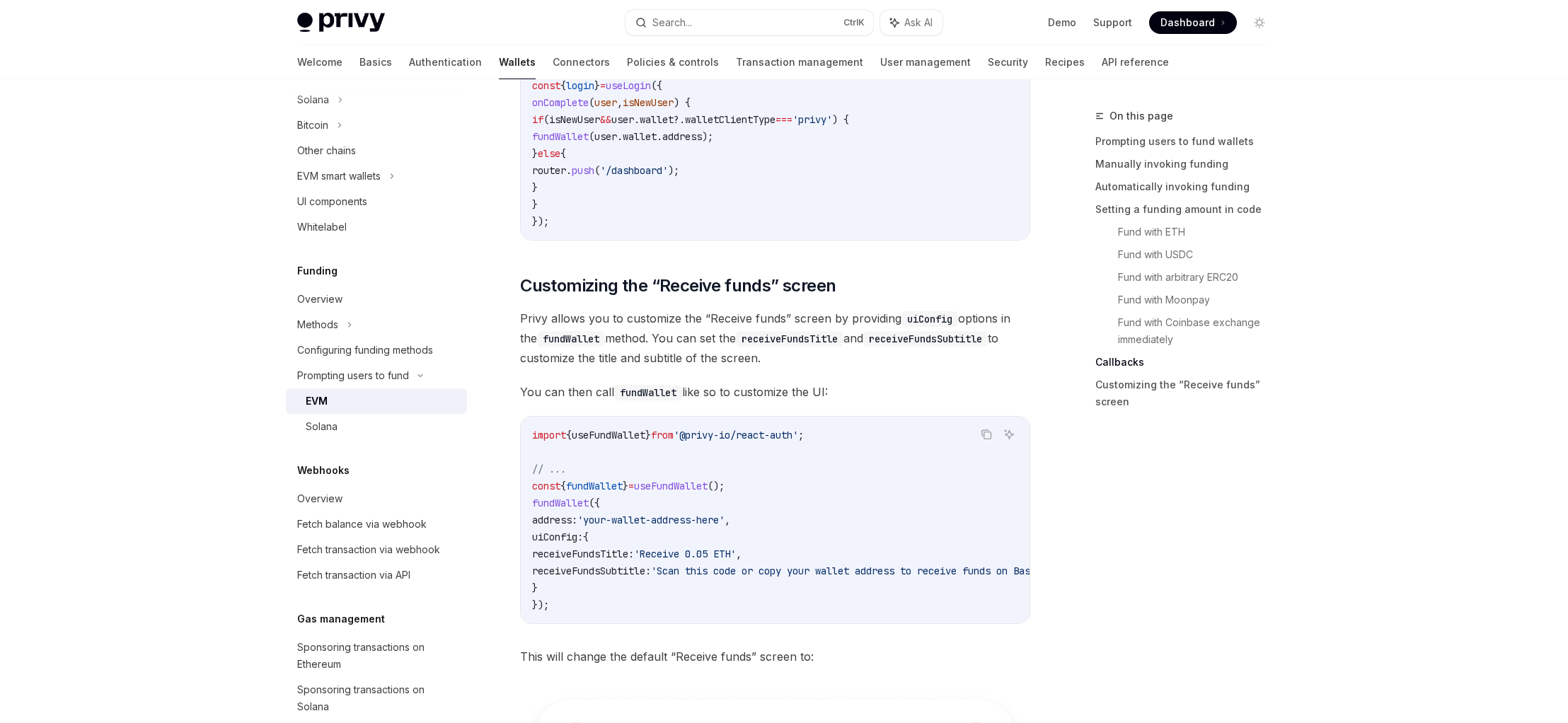
click at [888, 623] on div "import { useFundWallet } from '@privy-io/react-auth' ; // ... const { fundWalle…" at bounding box center [775, 519] width 509 height 206
click at [1126, 548] on div "On this page Prompting users to fund wallets Manually invoking funding Automati…" at bounding box center [1175, 415] width 215 height 615
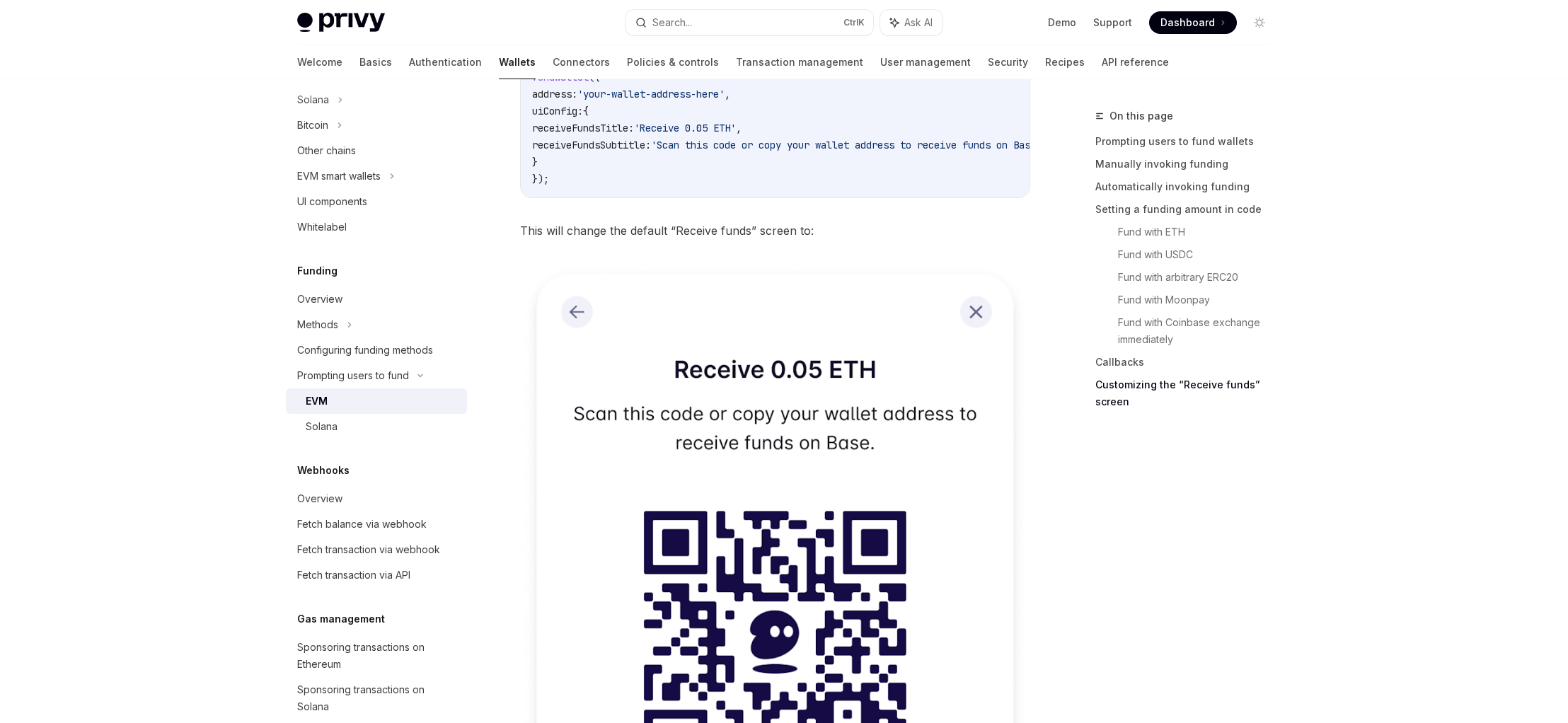
scroll to position [3629, 0]
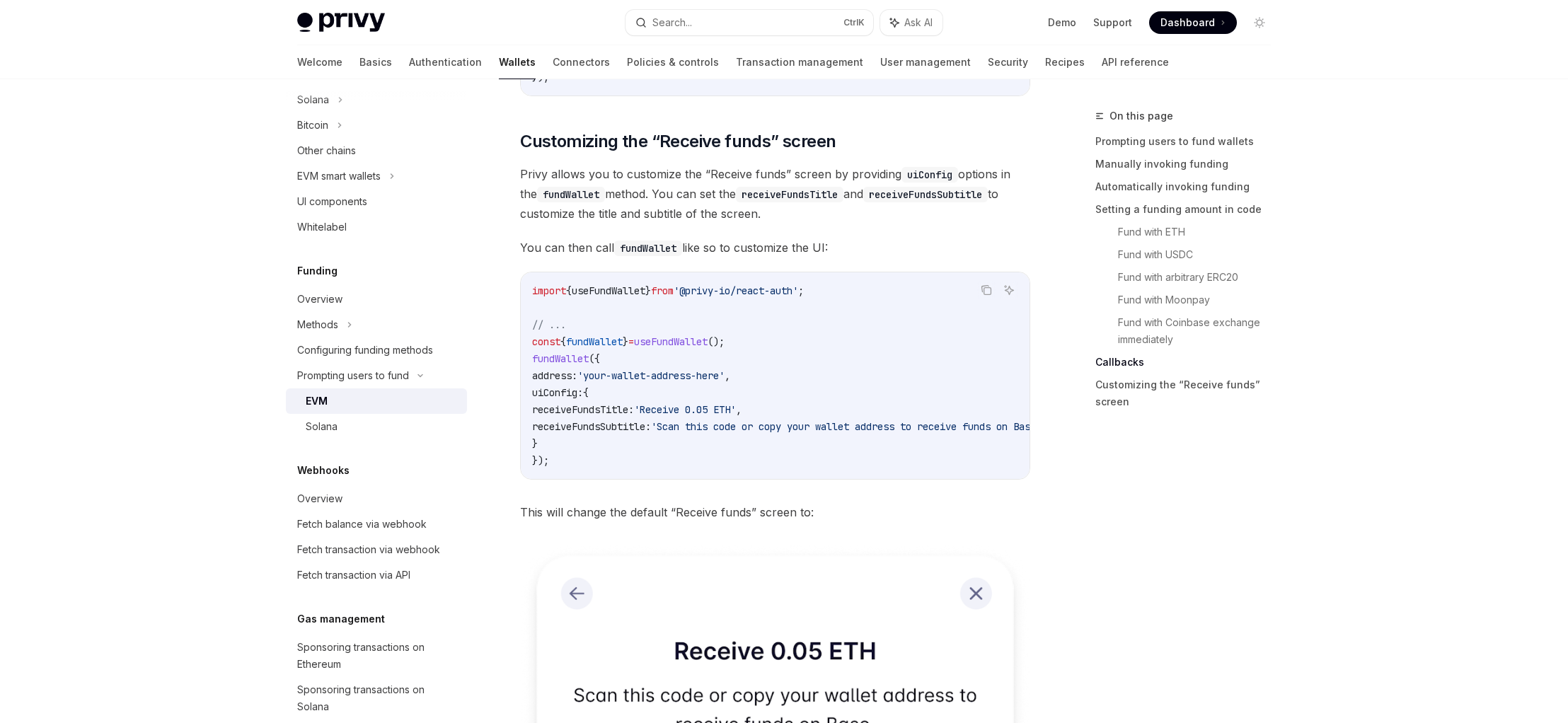
scroll to position [3459, 0]
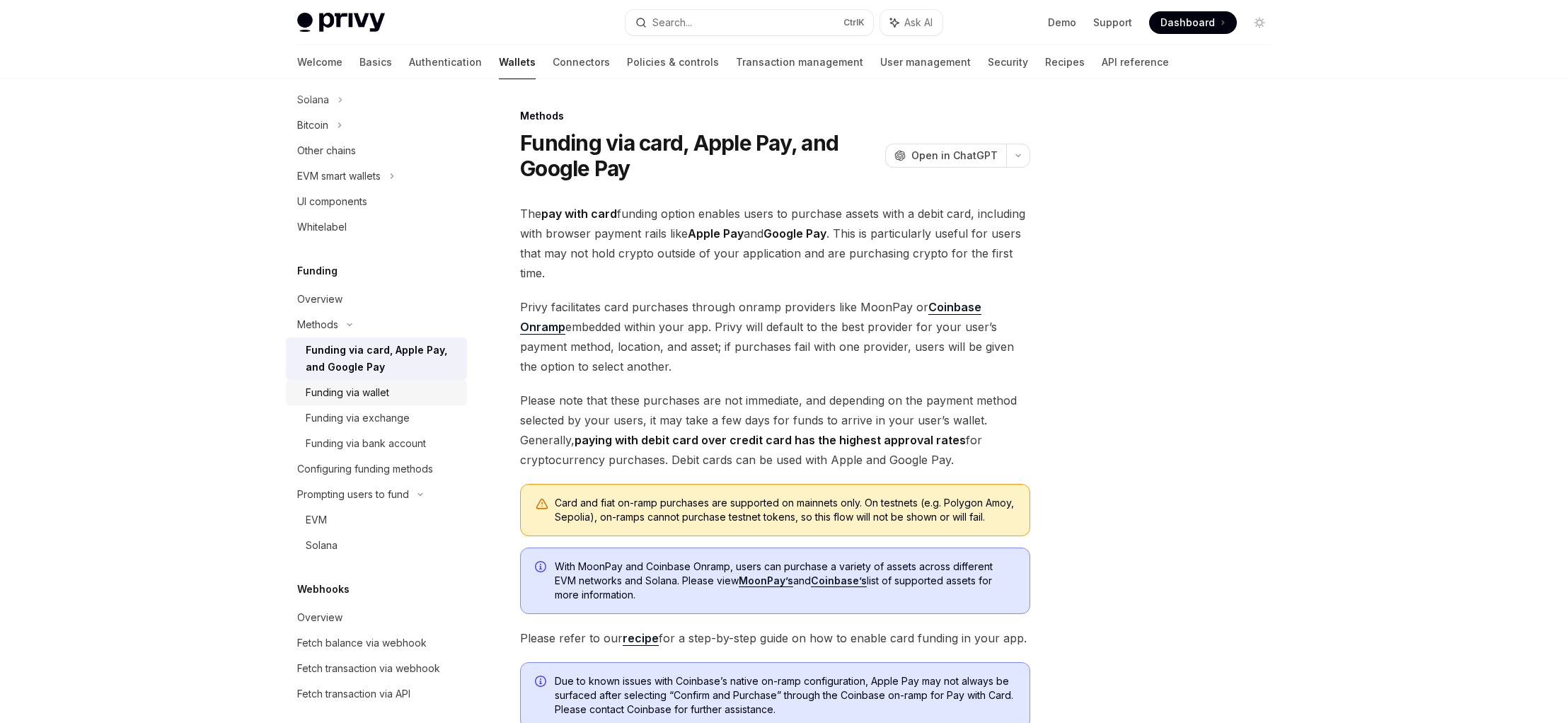
click at [379, 398] on div "Funding via wallet" at bounding box center [347, 392] width 84 height 17
type textarea "*"
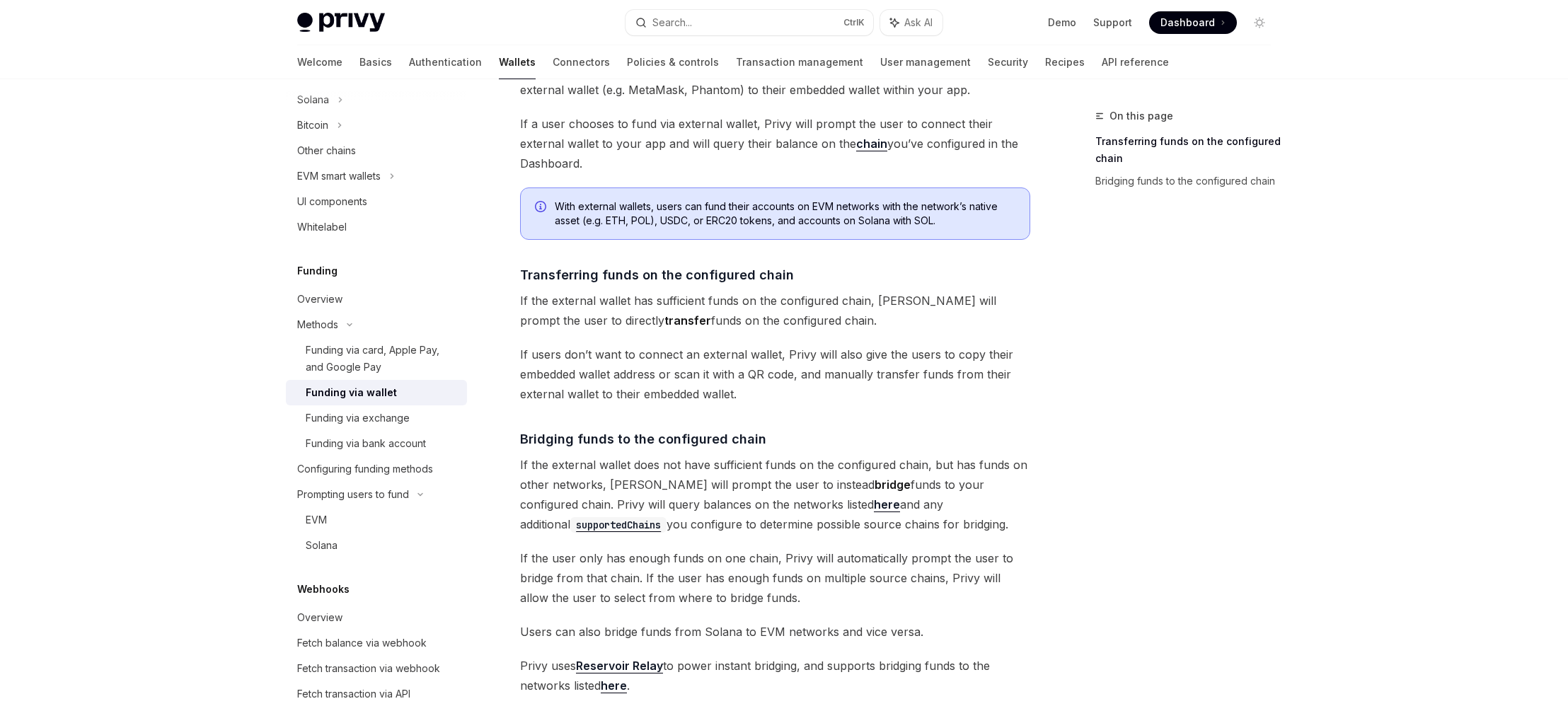
scroll to position [301, 0]
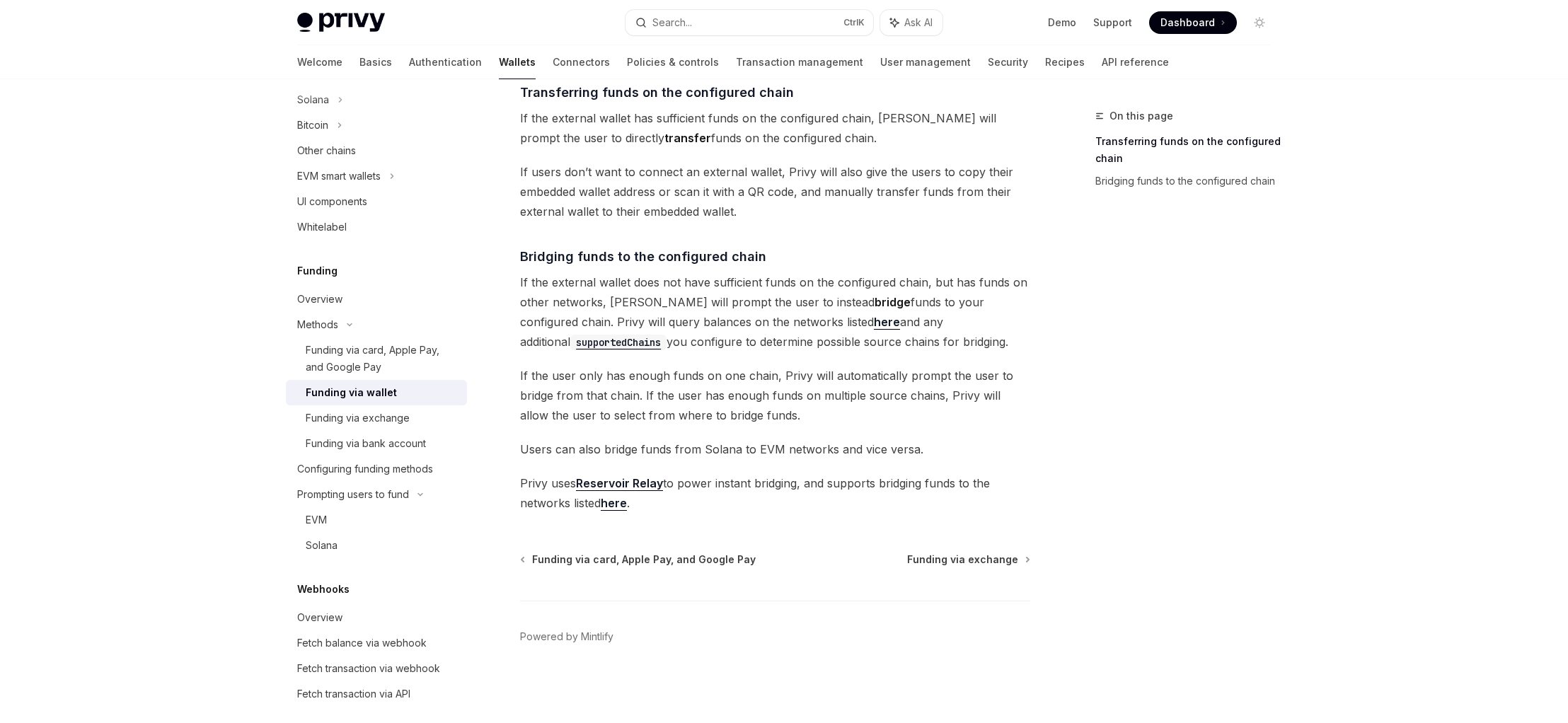
click at [703, 441] on span "Users can also bridge funds from Solana to EVM networks and vice versa." at bounding box center [775, 449] width 510 height 20
click at [661, 283] on span "If the external wallet does not have sufficient funds on the configured chain, …" at bounding box center [775, 311] width 510 height 79
click at [595, 313] on span "If the external wallet does not have sufficient funds on the configured chain, …" at bounding box center [775, 311] width 510 height 79
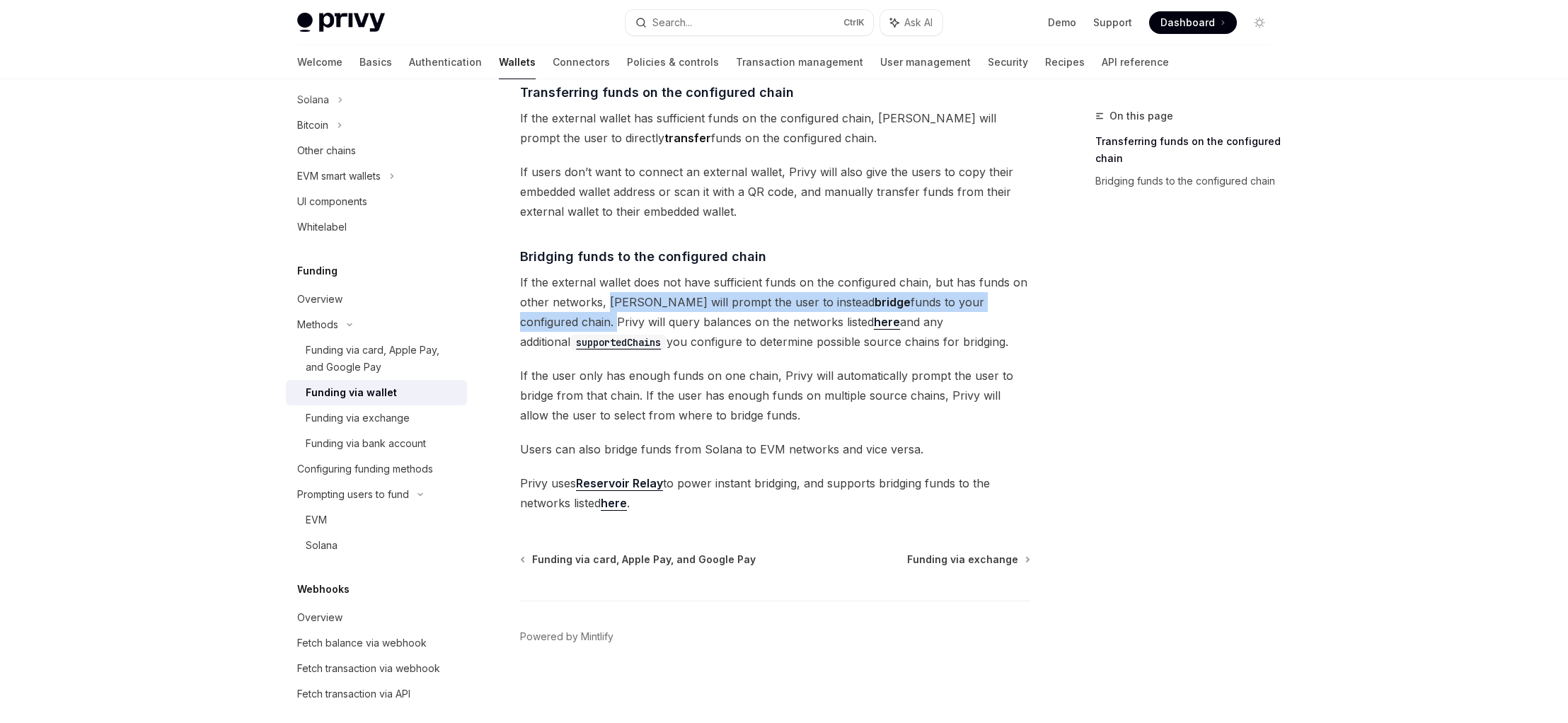
drag, startPoint x: 606, startPoint y: 302, endPoint x: 1027, endPoint y: 306, distance: 421.0
click at [1027, 306] on span "If the external wallet does not have sufficient funds on the configured chain, …" at bounding box center [775, 311] width 510 height 79
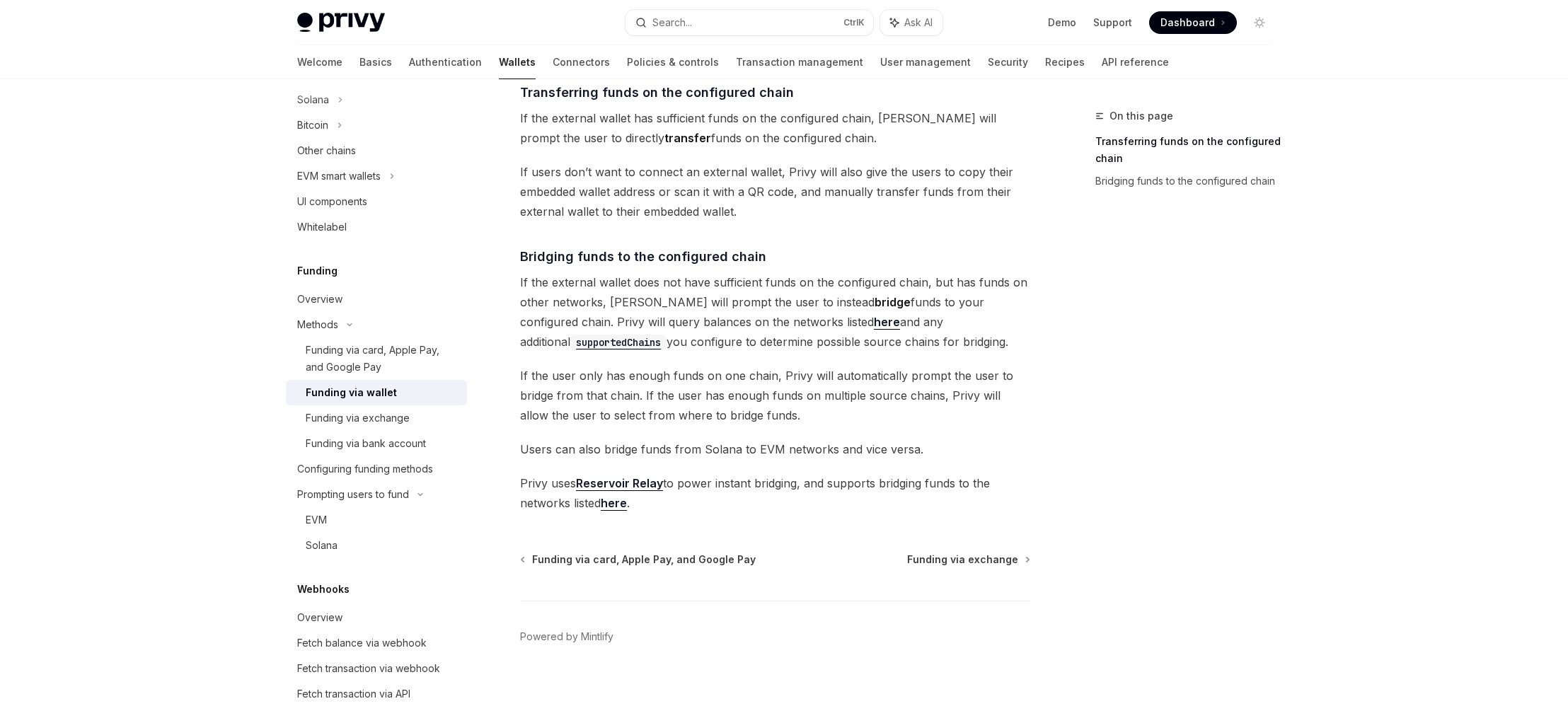
click at [660, 313] on span "If the external wallet does not have sufficient funds on the configured chain, …" at bounding box center [775, 311] width 510 height 79
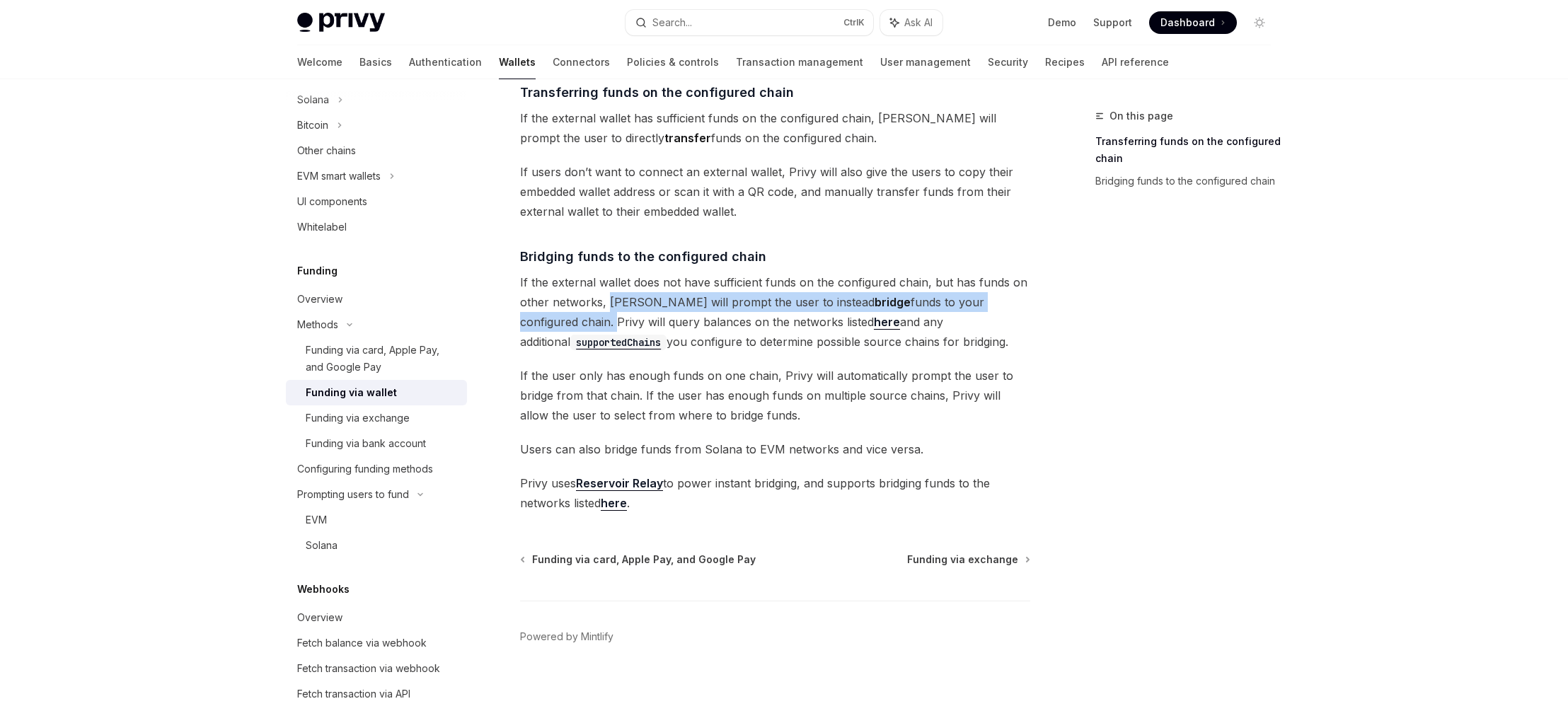
drag, startPoint x: 609, startPoint y: 307, endPoint x: 1018, endPoint y: 293, distance: 409.2
click at [1018, 293] on span "If the external wallet does not have sufficient funds on the configured chain, …" at bounding box center [775, 311] width 510 height 79
click at [1018, 293] on span "If the external wallet does not have sufficient funds on the configured chain, …" at bounding box center [775, 311] width 510 height 79
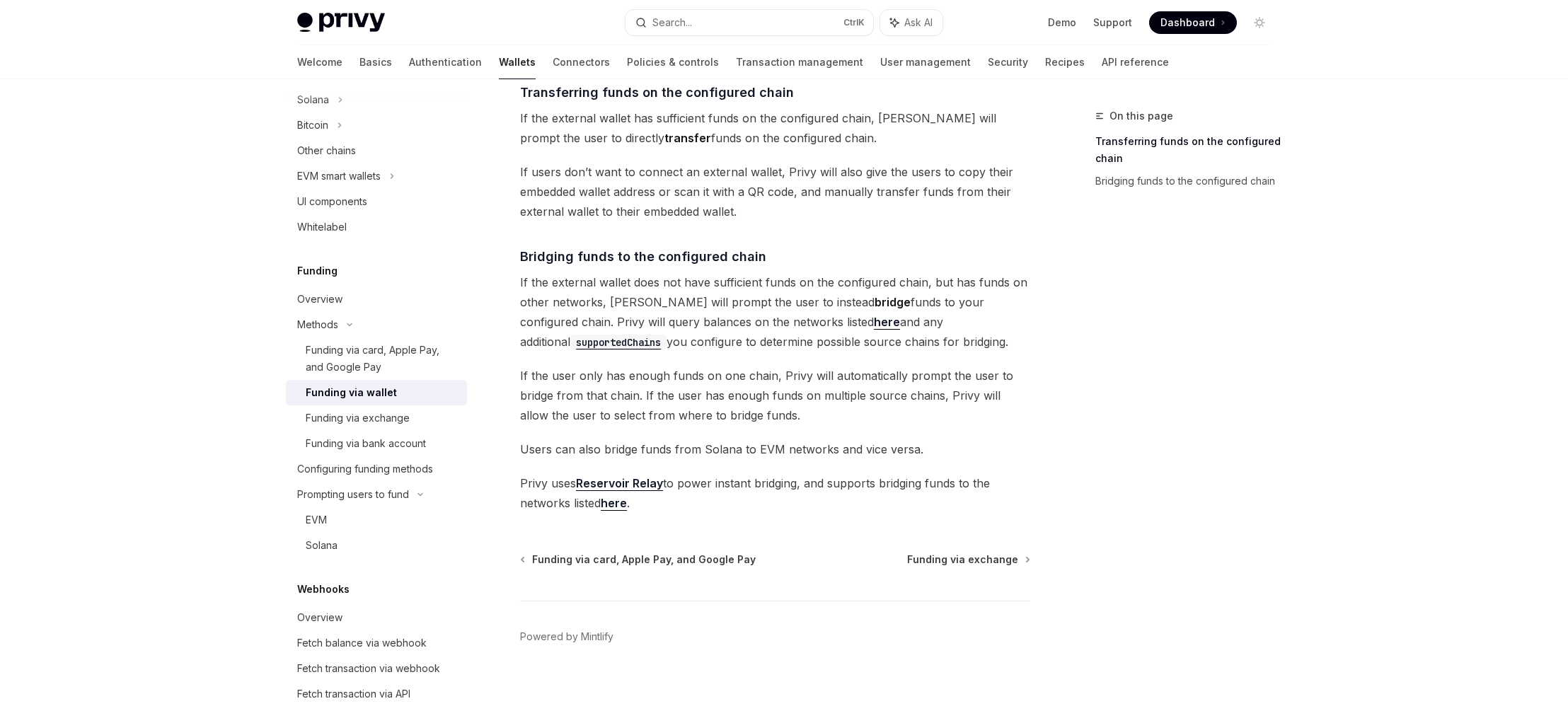
click at [693, 318] on span "If the external wallet does not have sufficient funds on the configured chain, …" at bounding box center [775, 311] width 510 height 79
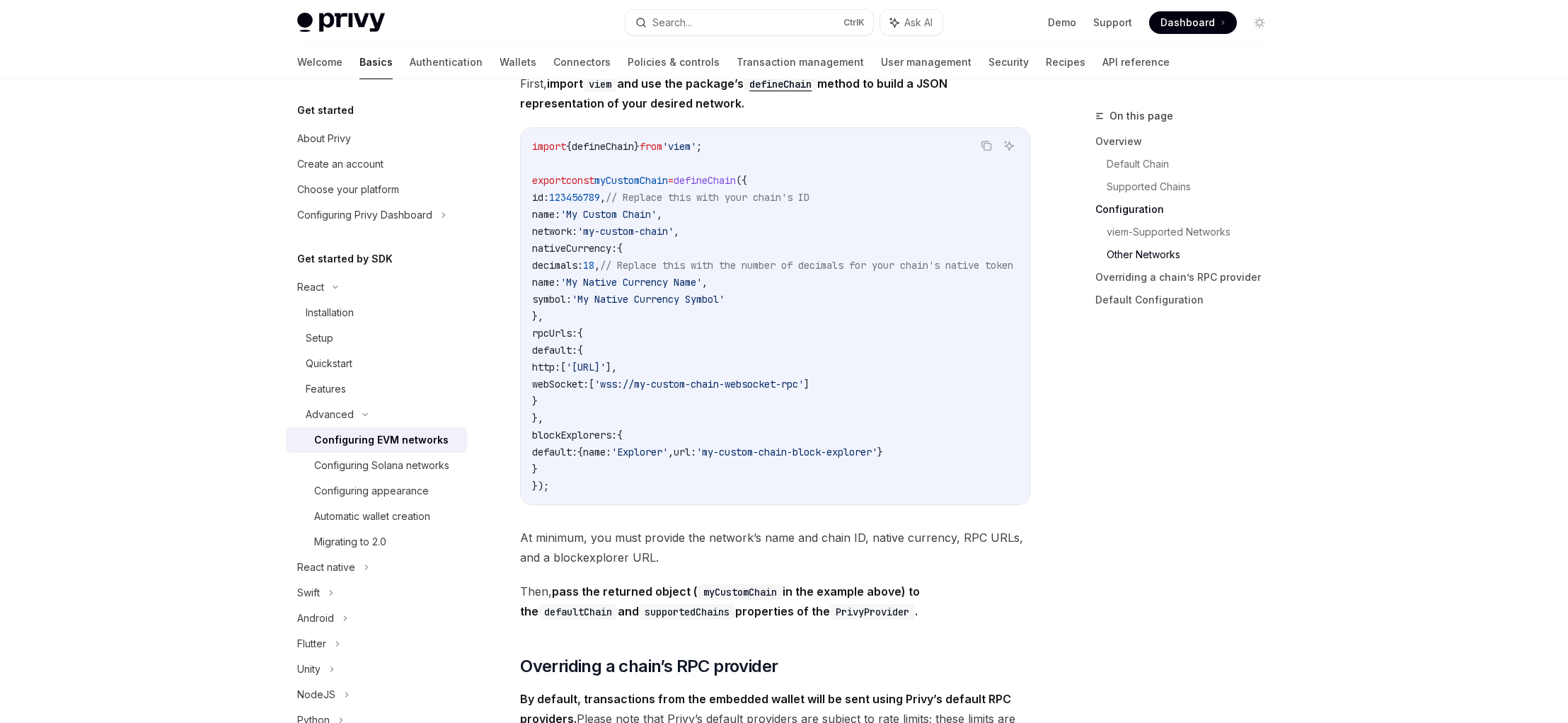
scroll to position [3523, 0]
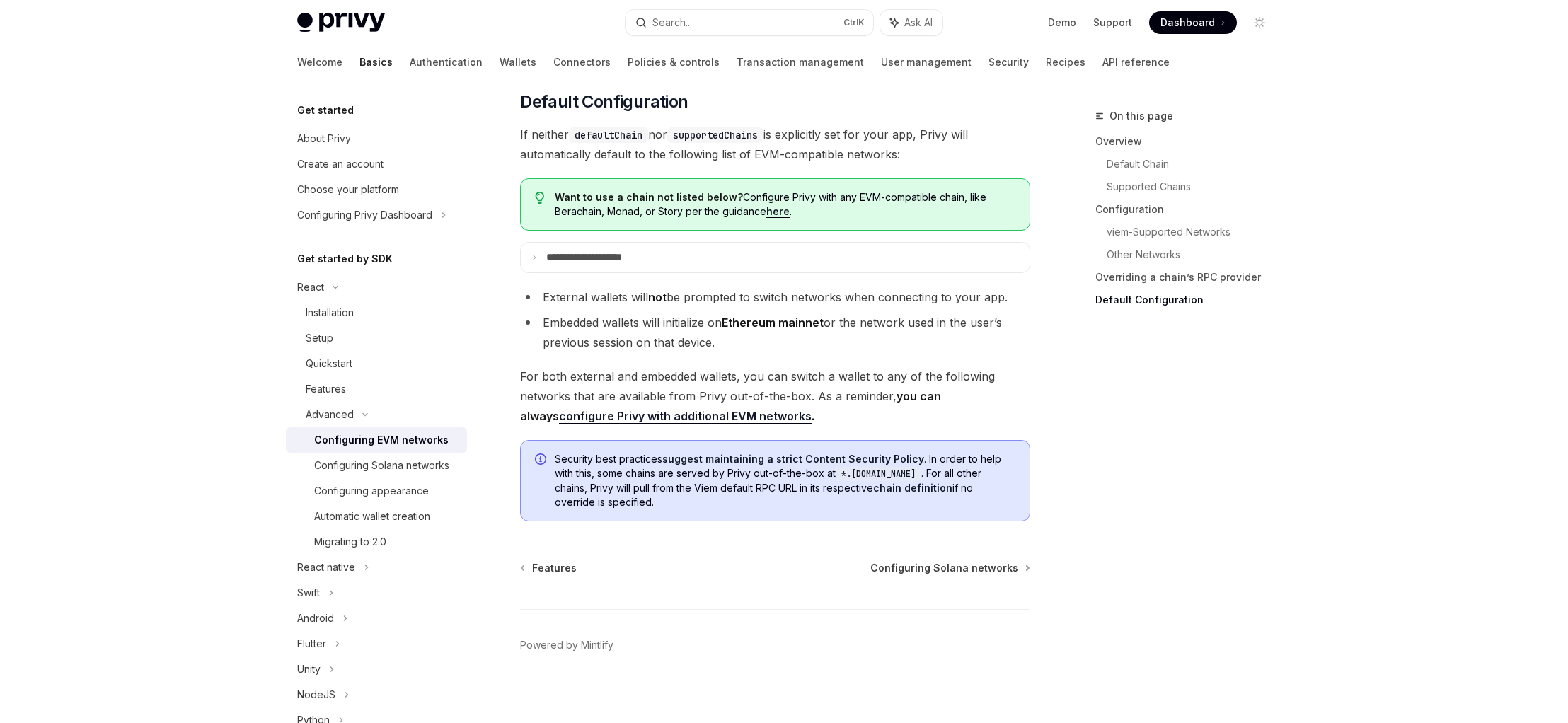
click at [623, 328] on ul "External wallets will not be prompted to switch networks when connecting to you…" at bounding box center [775, 319] width 510 height 65
click at [565, 272] on summary "**********" at bounding box center [775, 257] width 509 height 30
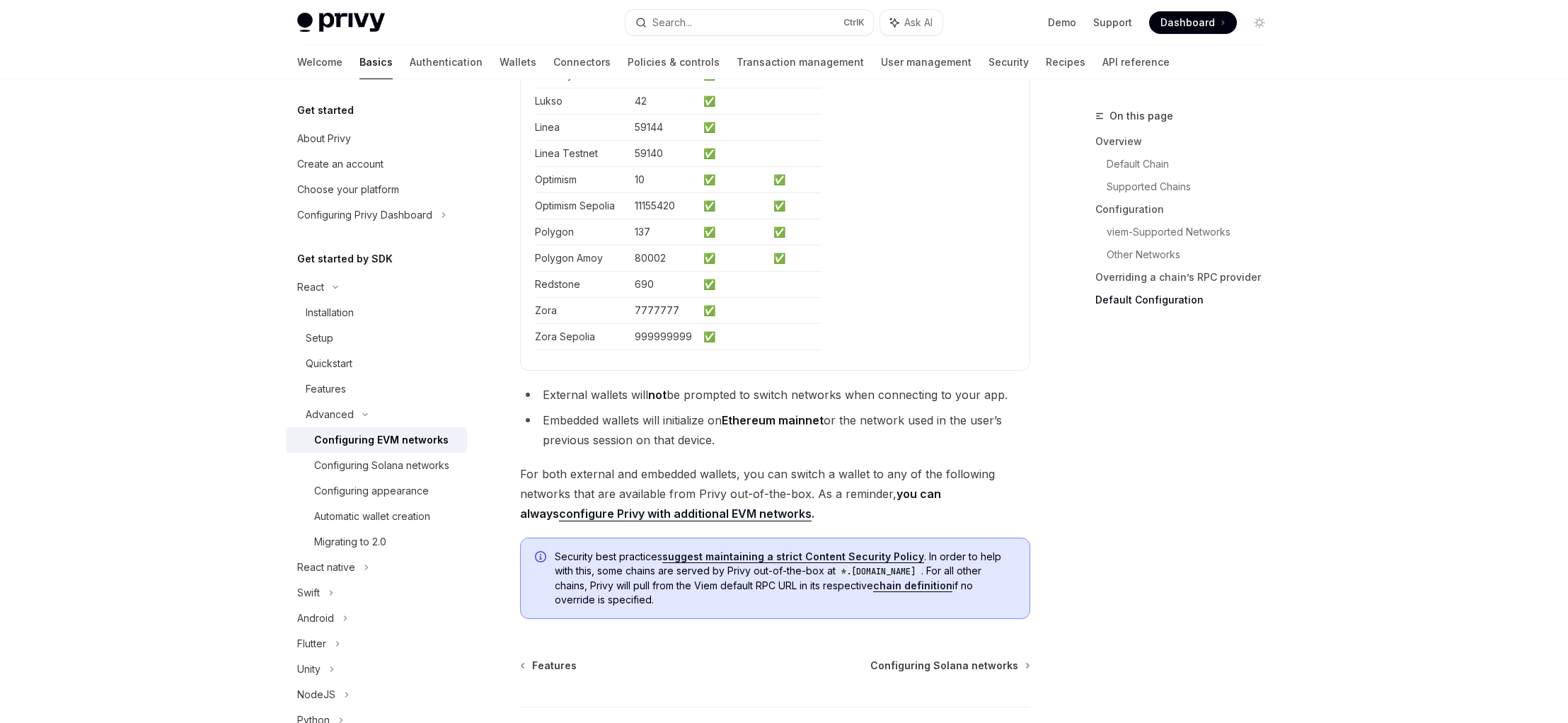
scroll to position [4117, 0]
drag, startPoint x: 720, startPoint y: 439, endPoint x: 919, endPoint y: 448, distance: 199.2
click at [919, 447] on li "Embedded wallets will initialize on Ethereum mainnet or the network used in the…" at bounding box center [775, 427] width 510 height 40
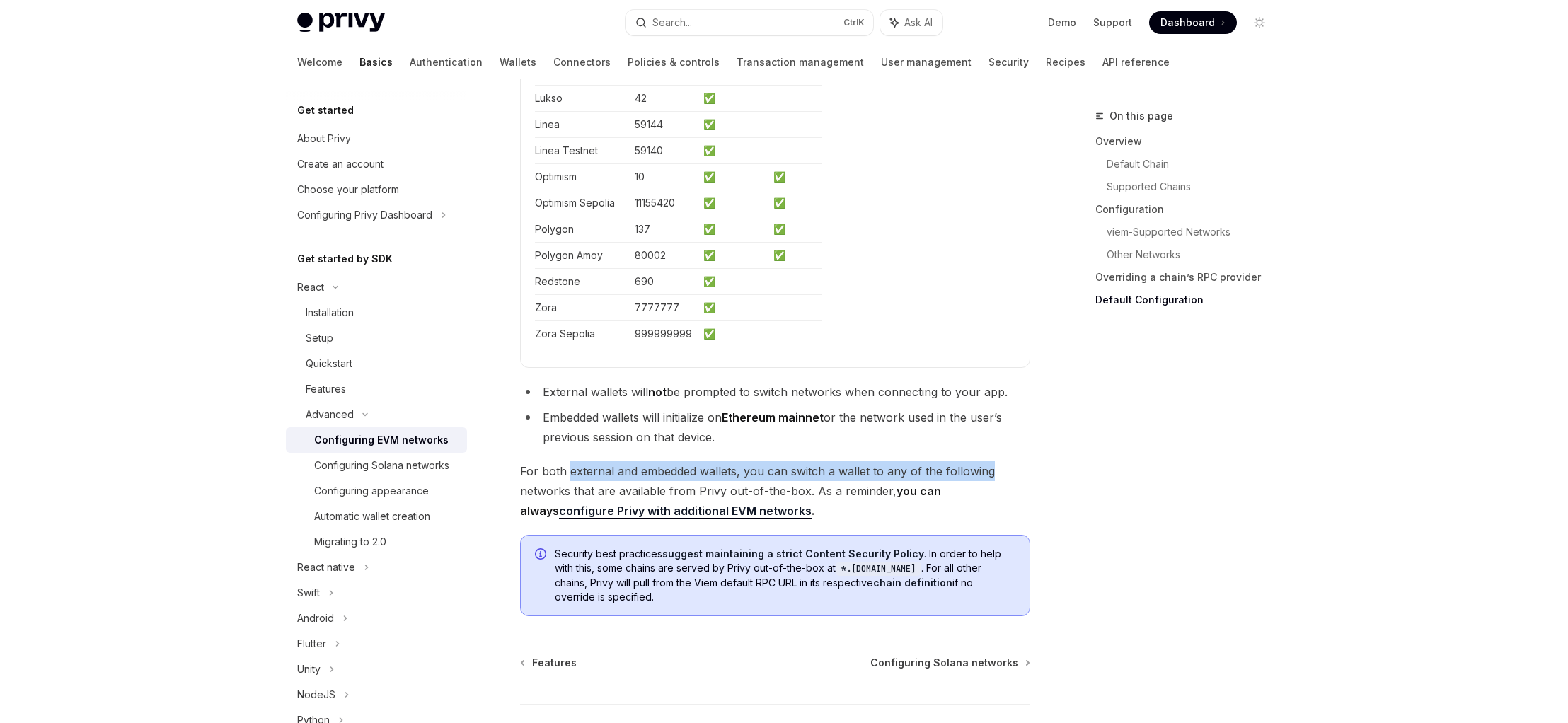
drag, startPoint x: 569, startPoint y: 484, endPoint x: 1052, endPoint y: 490, distance: 483.0
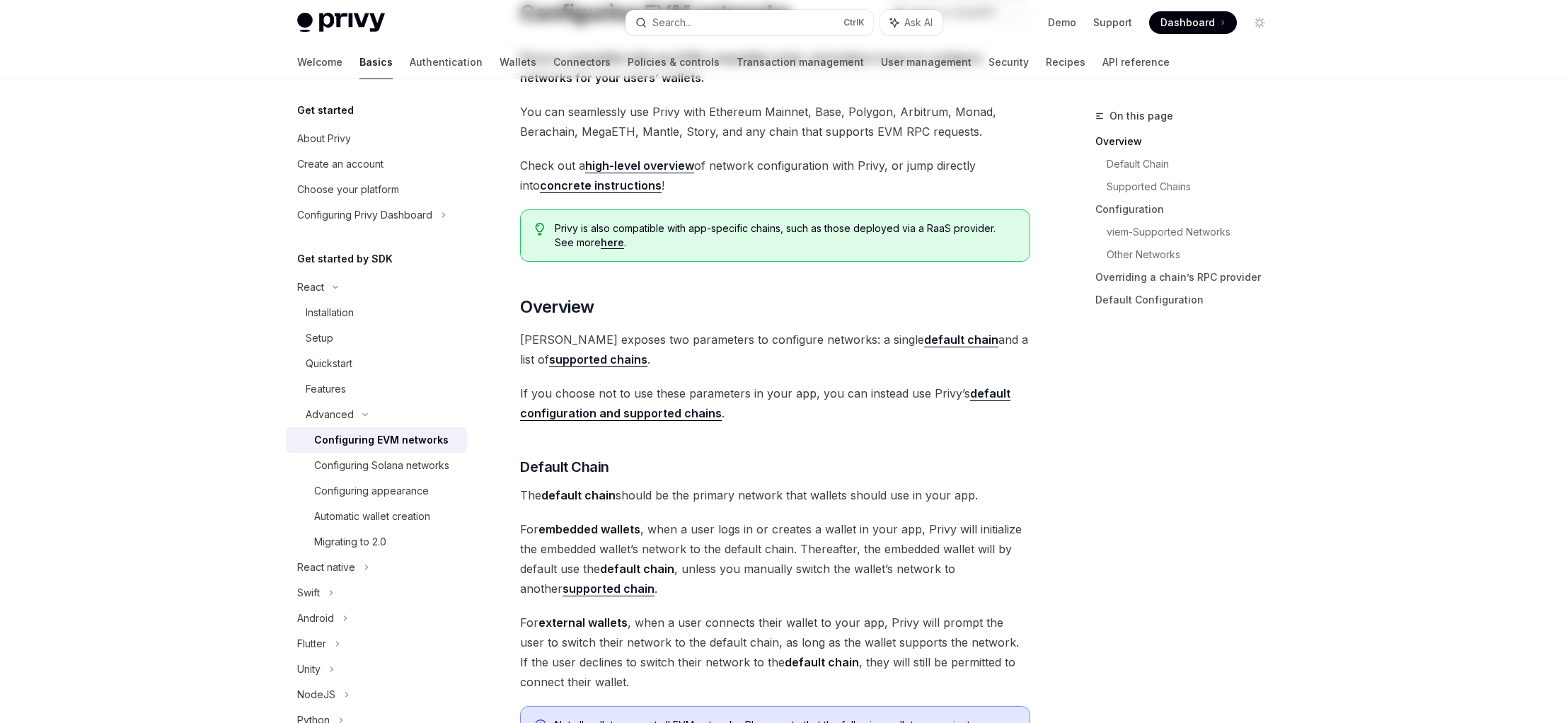
scroll to position [0, 0]
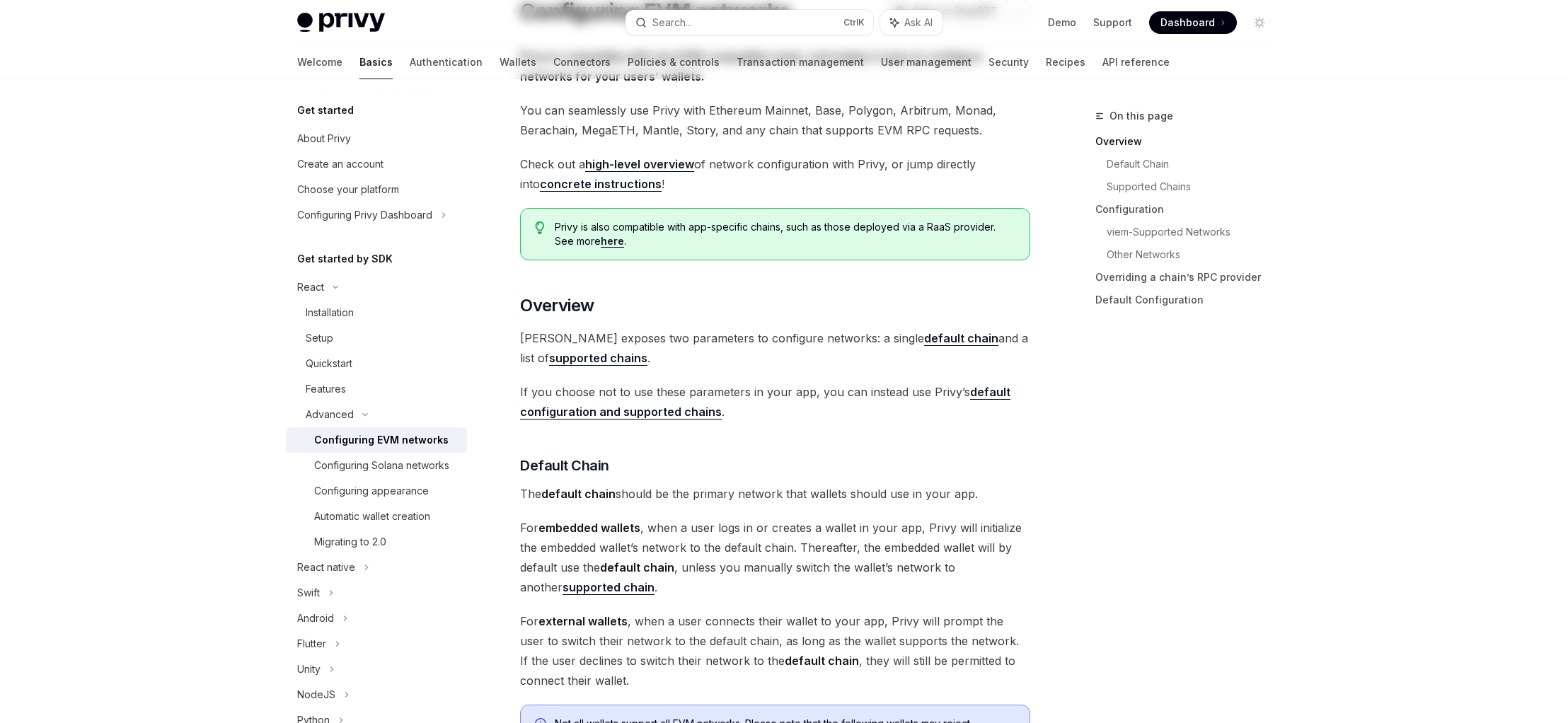
scroll to position [424, 0]
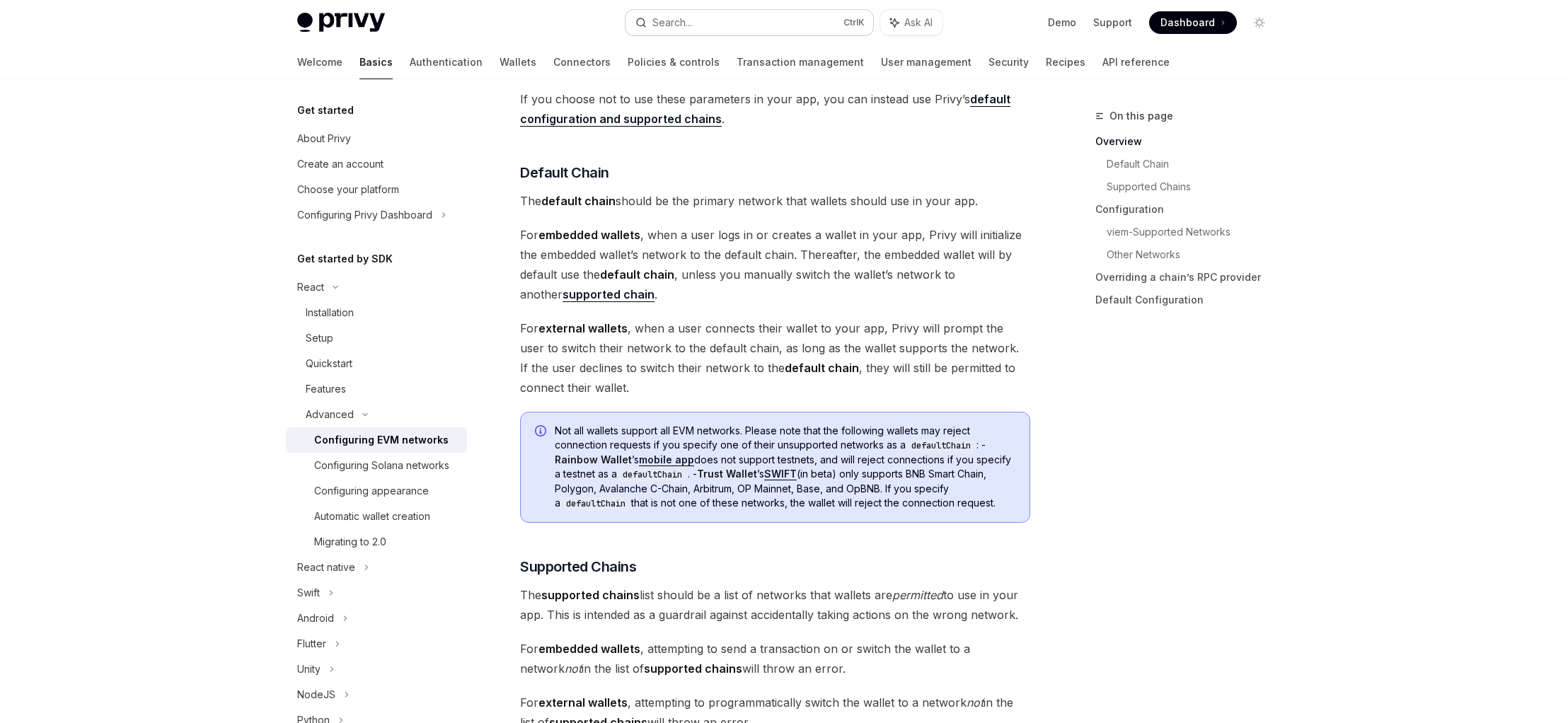
click at [694, 24] on button "Search... Ctrl K" at bounding box center [749, 22] width 248 height 25
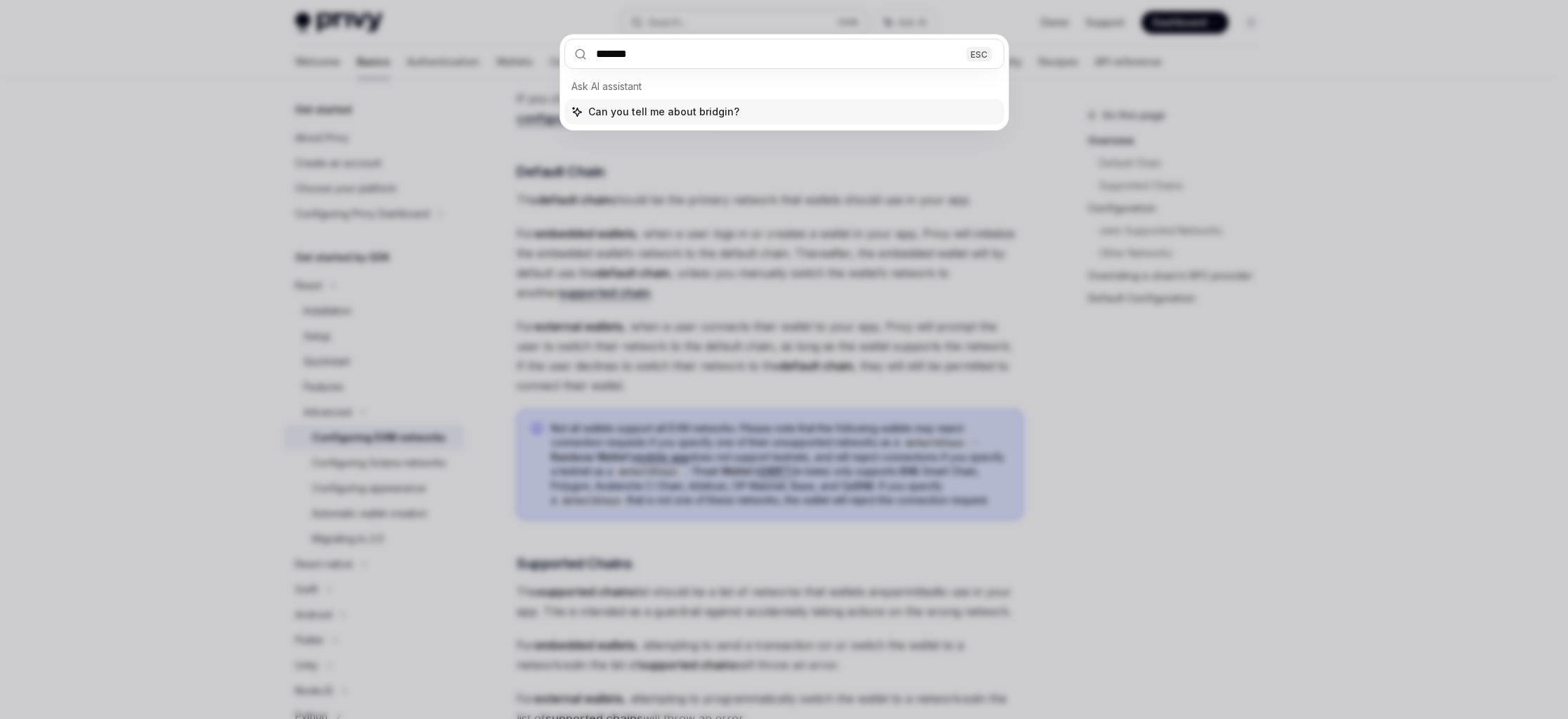
type input "********"
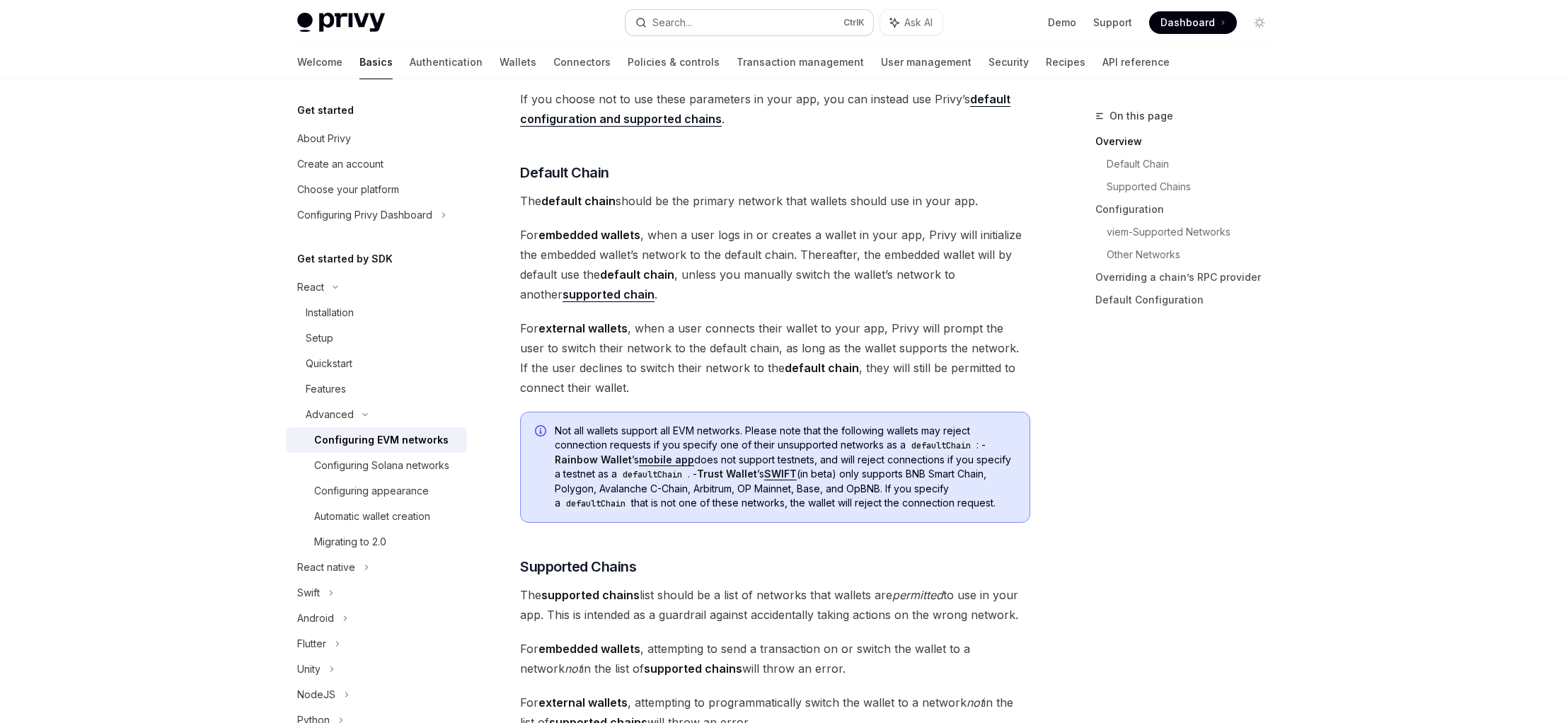
type textarea "*"
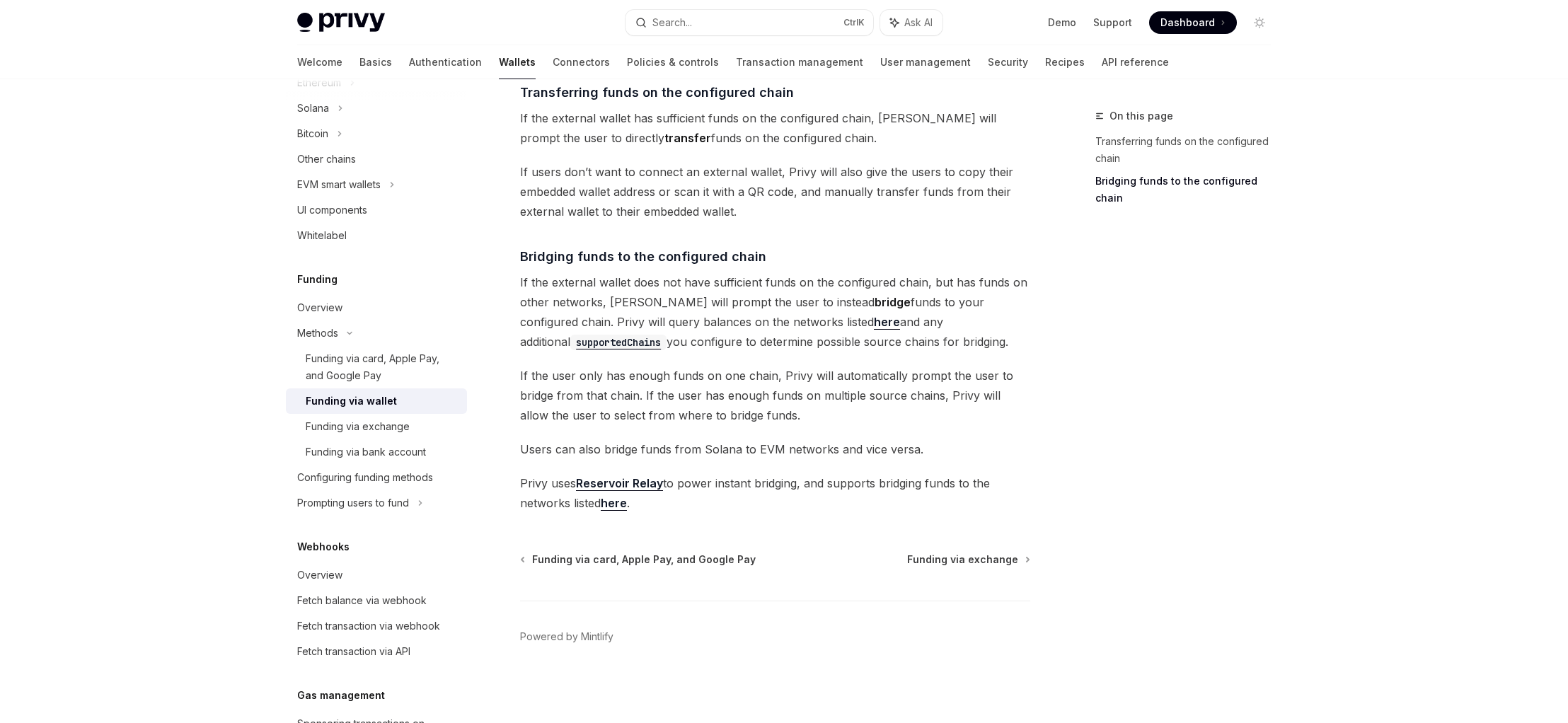
click at [874, 305] on strong "bridge" at bounding box center [892, 302] width 36 height 14
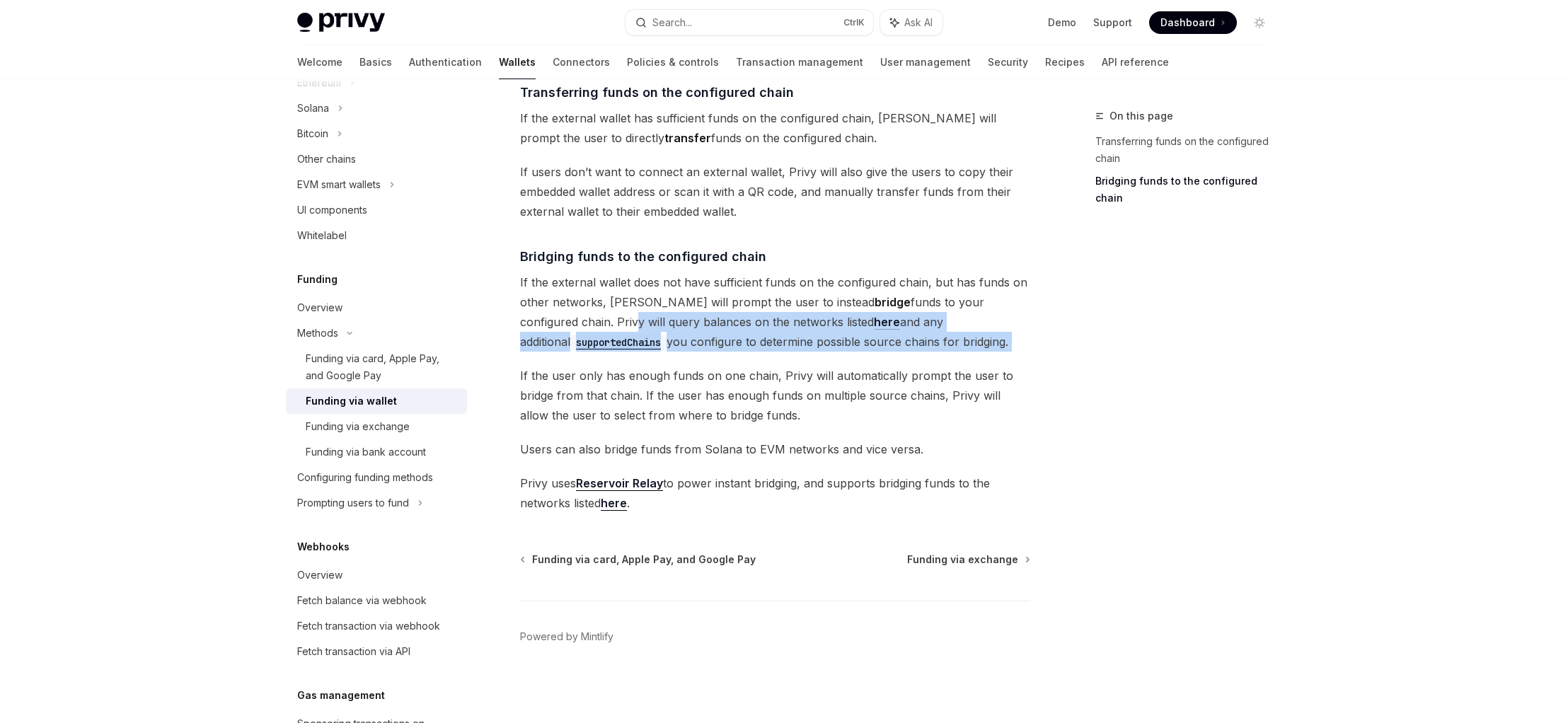
drag, startPoint x: 537, startPoint y: 327, endPoint x: 868, endPoint y: 364, distance: 333.1
click at [868, 364] on div "The transfer from wallets funding option enables users to transfer or bridge fu…" at bounding box center [775, 195] width 510 height 635
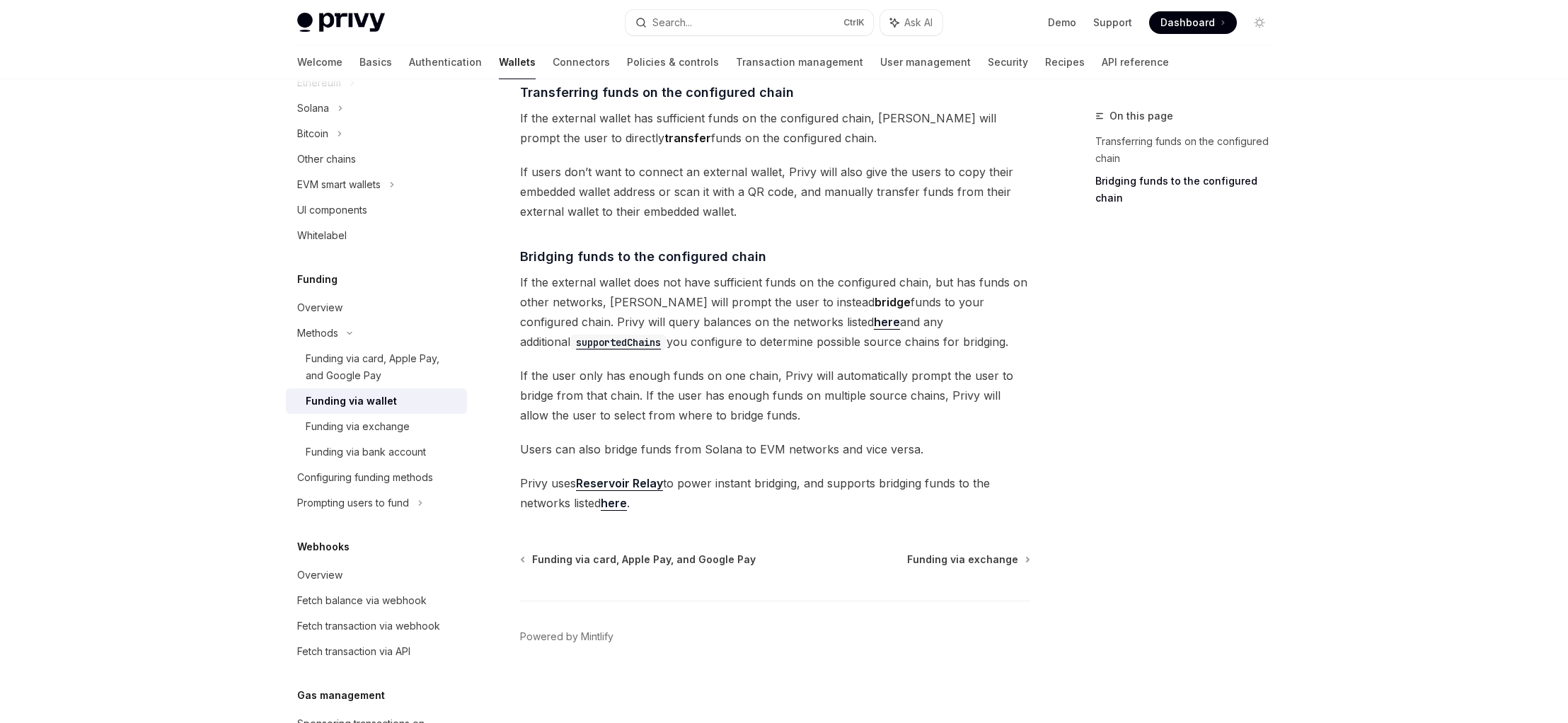
click at [874, 302] on strong "bridge" at bounding box center [892, 302] width 36 height 14
click at [583, 318] on span "If the external wallet does not have sufficient funds on the configured chain, …" at bounding box center [775, 311] width 510 height 79
click at [710, 387] on span "If the user only has enough funds on one chain, Privy will automatically prompt…" at bounding box center [775, 396] width 510 height 59
click at [580, 376] on span "If the user only has enough funds on one chain, Privy will automatically prompt…" at bounding box center [775, 396] width 510 height 59
